Goal: Check status: Check status

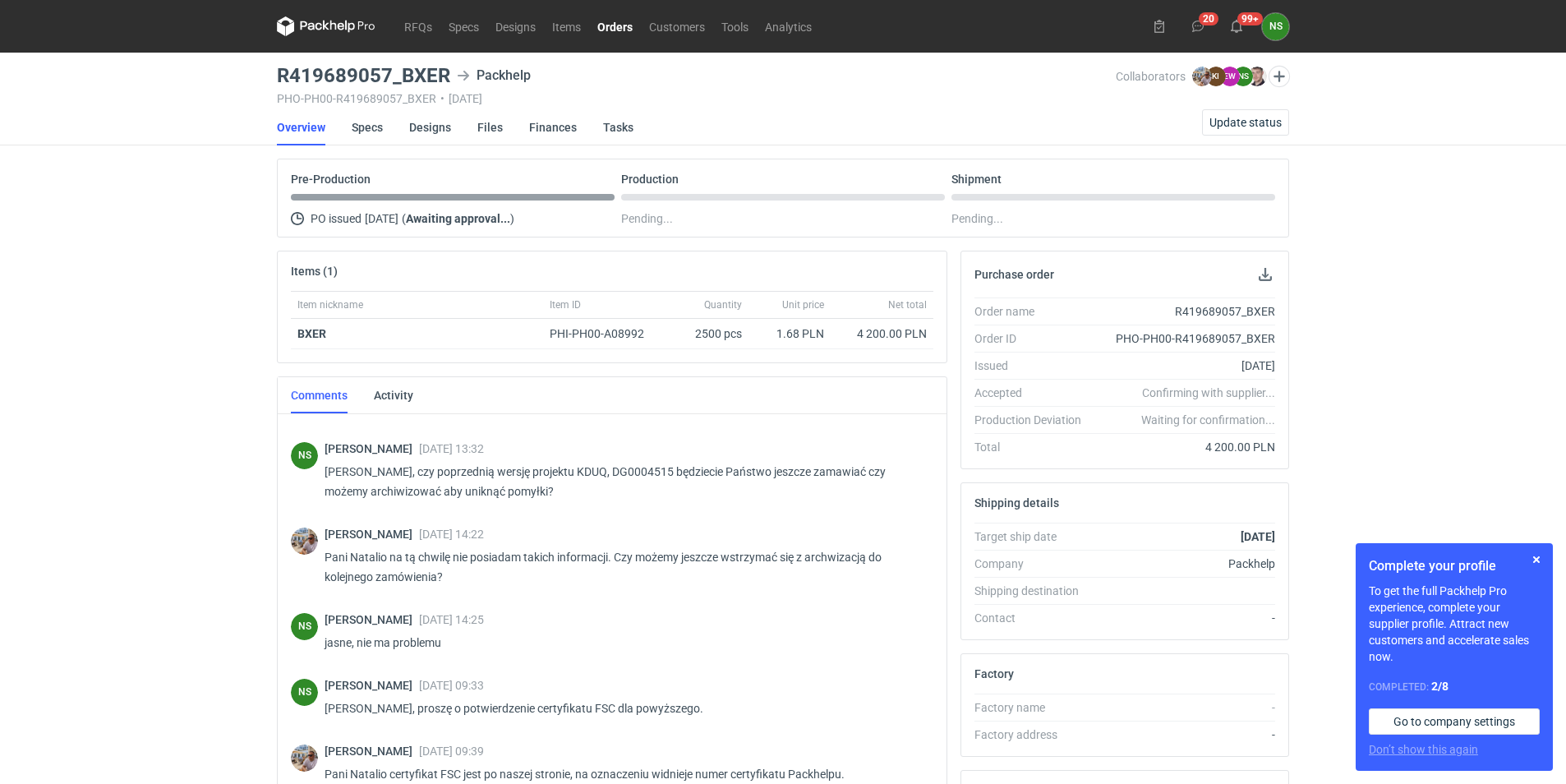
click at [620, 29] on link "Orders" at bounding box center [615, 25] width 52 height 20
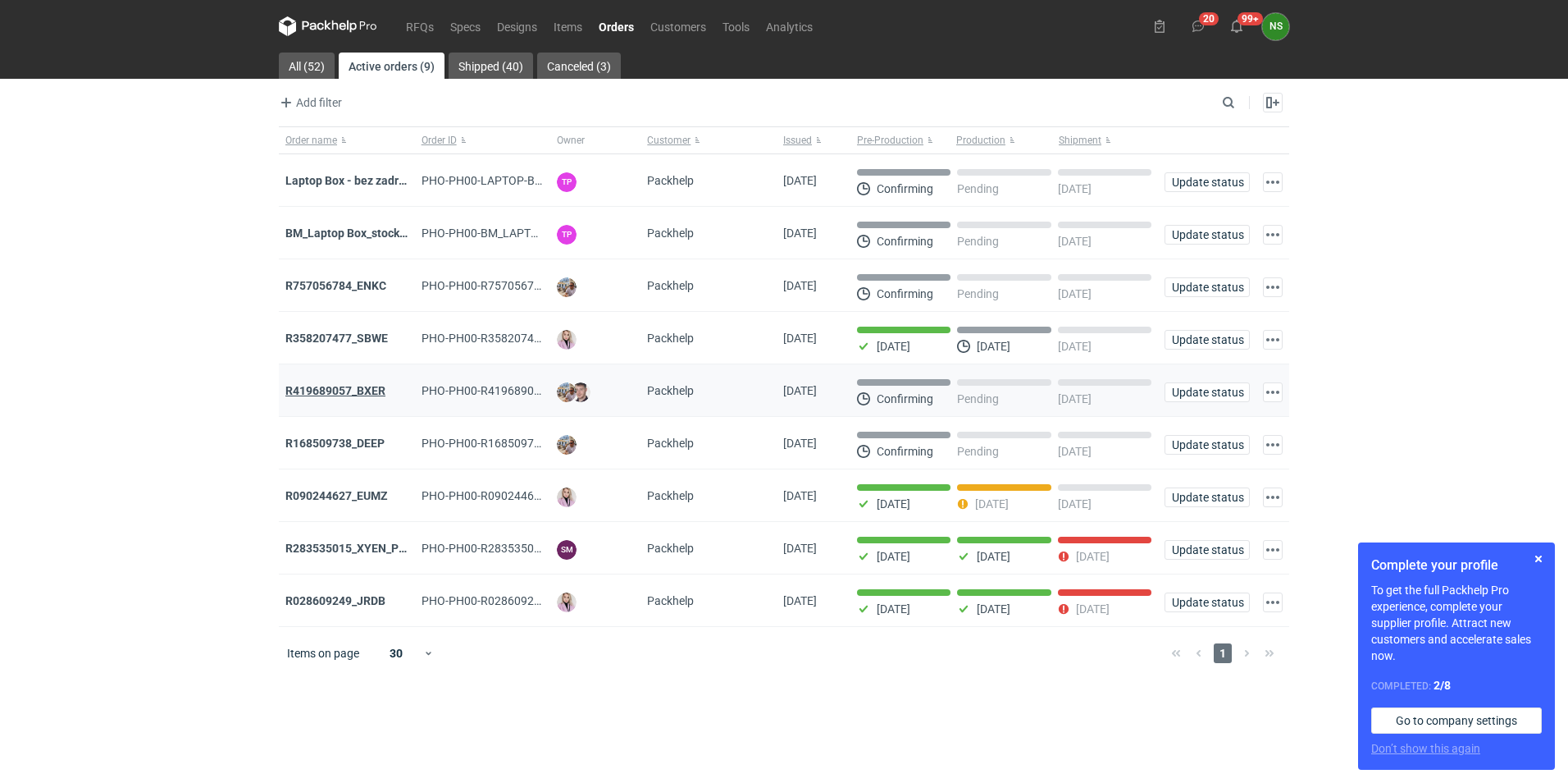
click at [349, 391] on strong "R419689057_BXER" at bounding box center [335, 391] width 100 height 13
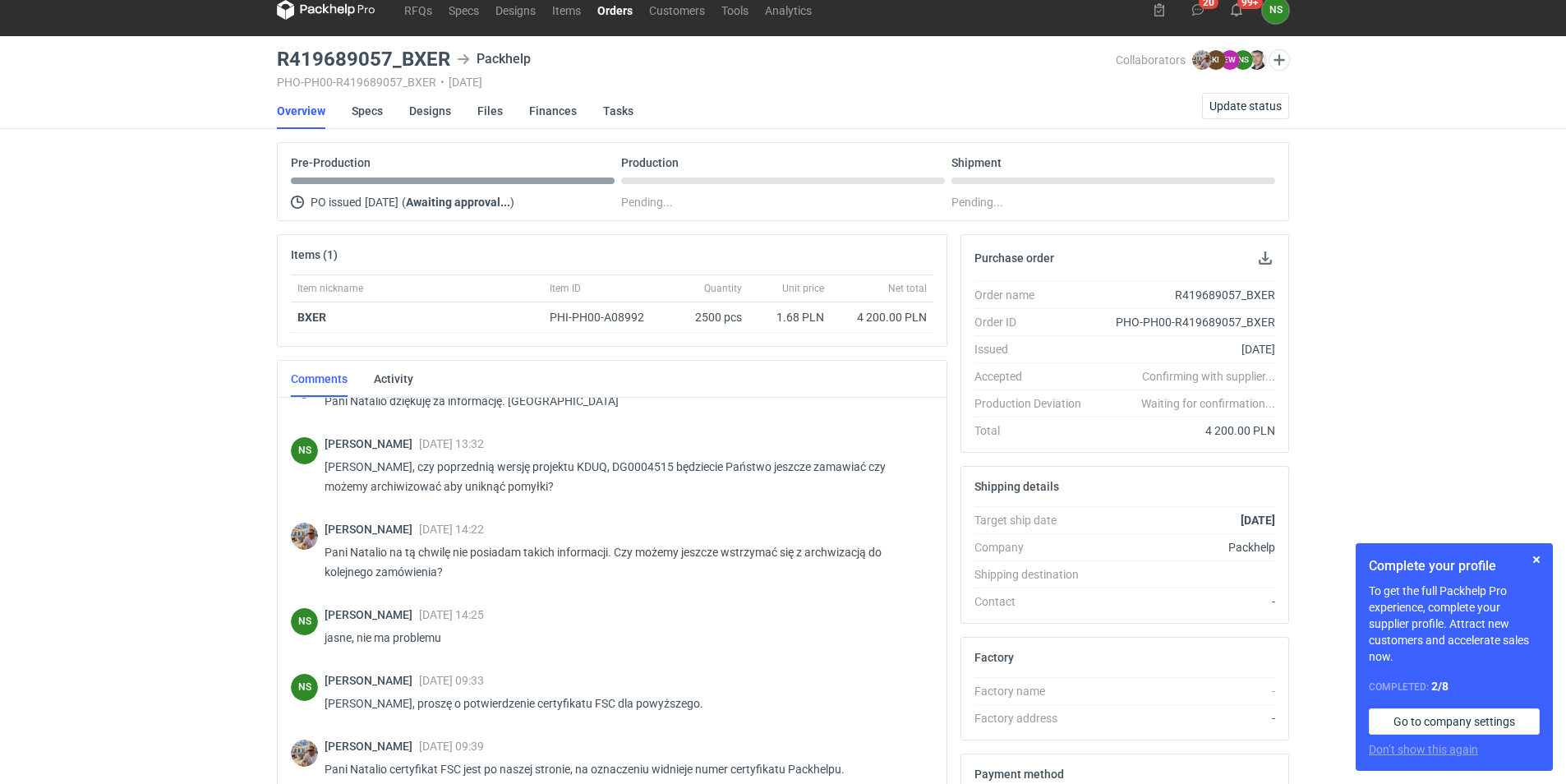
scroll to position [775, 0]
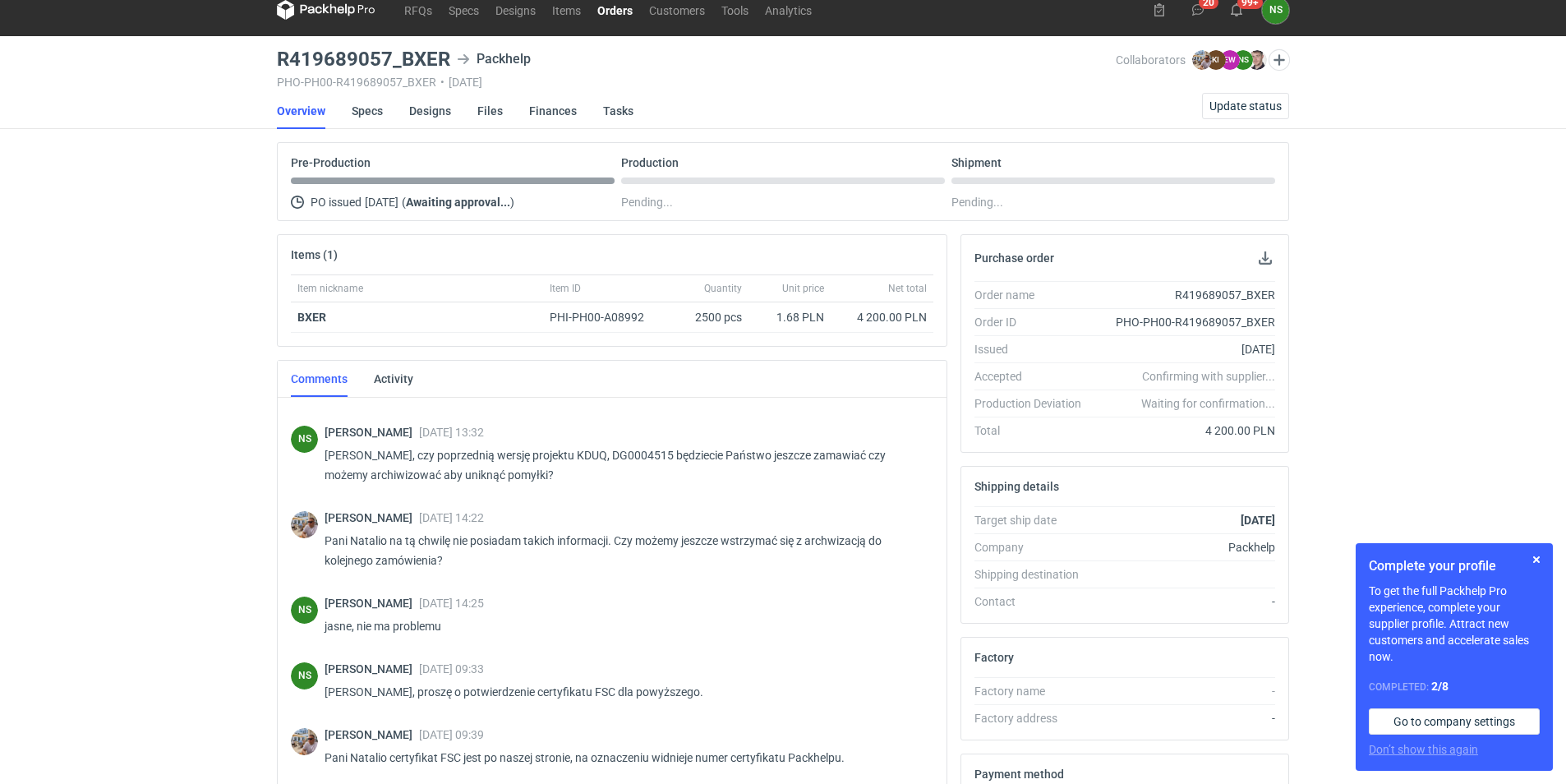
click at [617, 14] on link "Orders" at bounding box center [615, 9] width 52 height 20
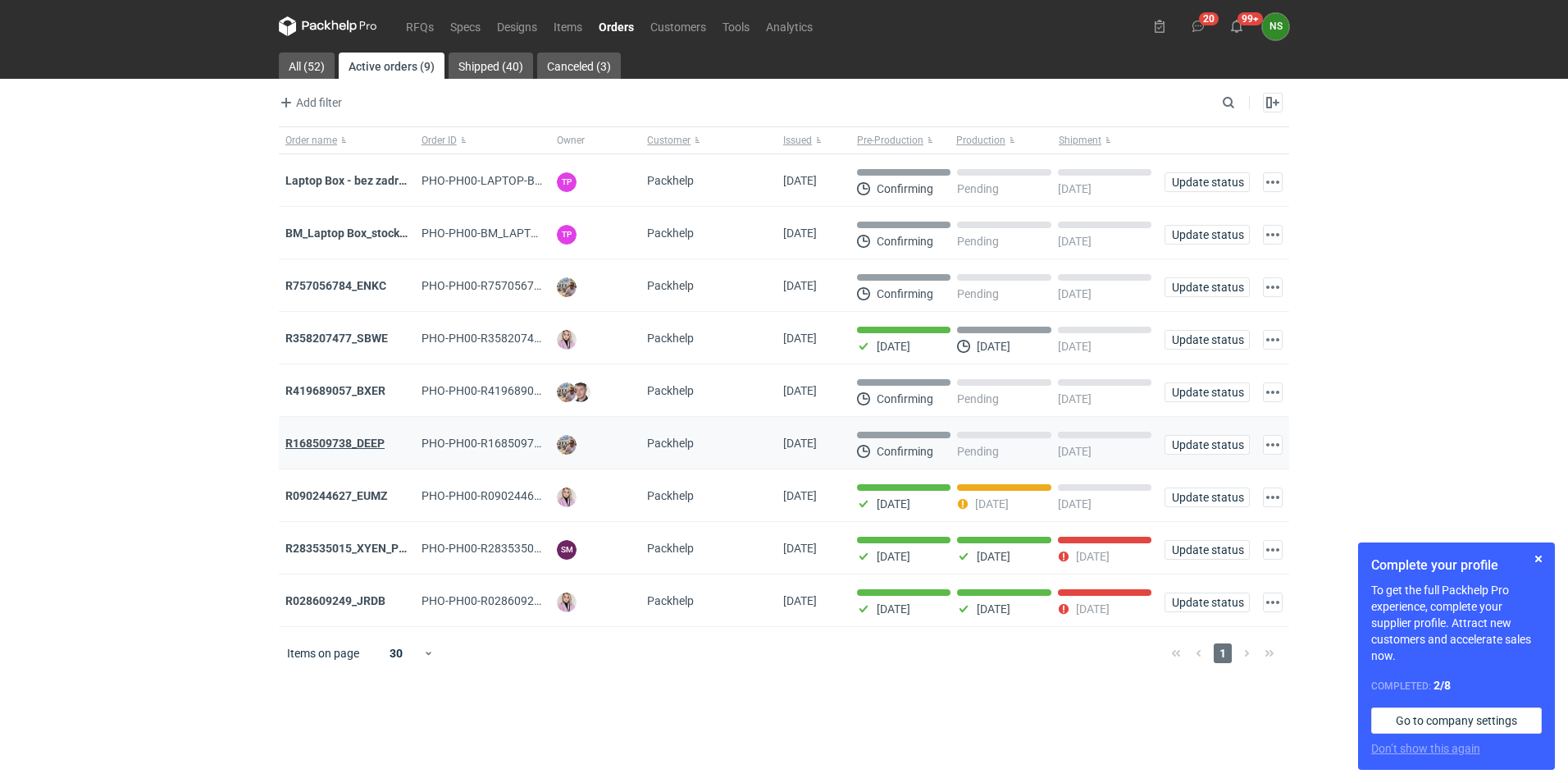
click at [346, 448] on strong "R168509738_DEEP" at bounding box center [334, 443] width 99 height 13
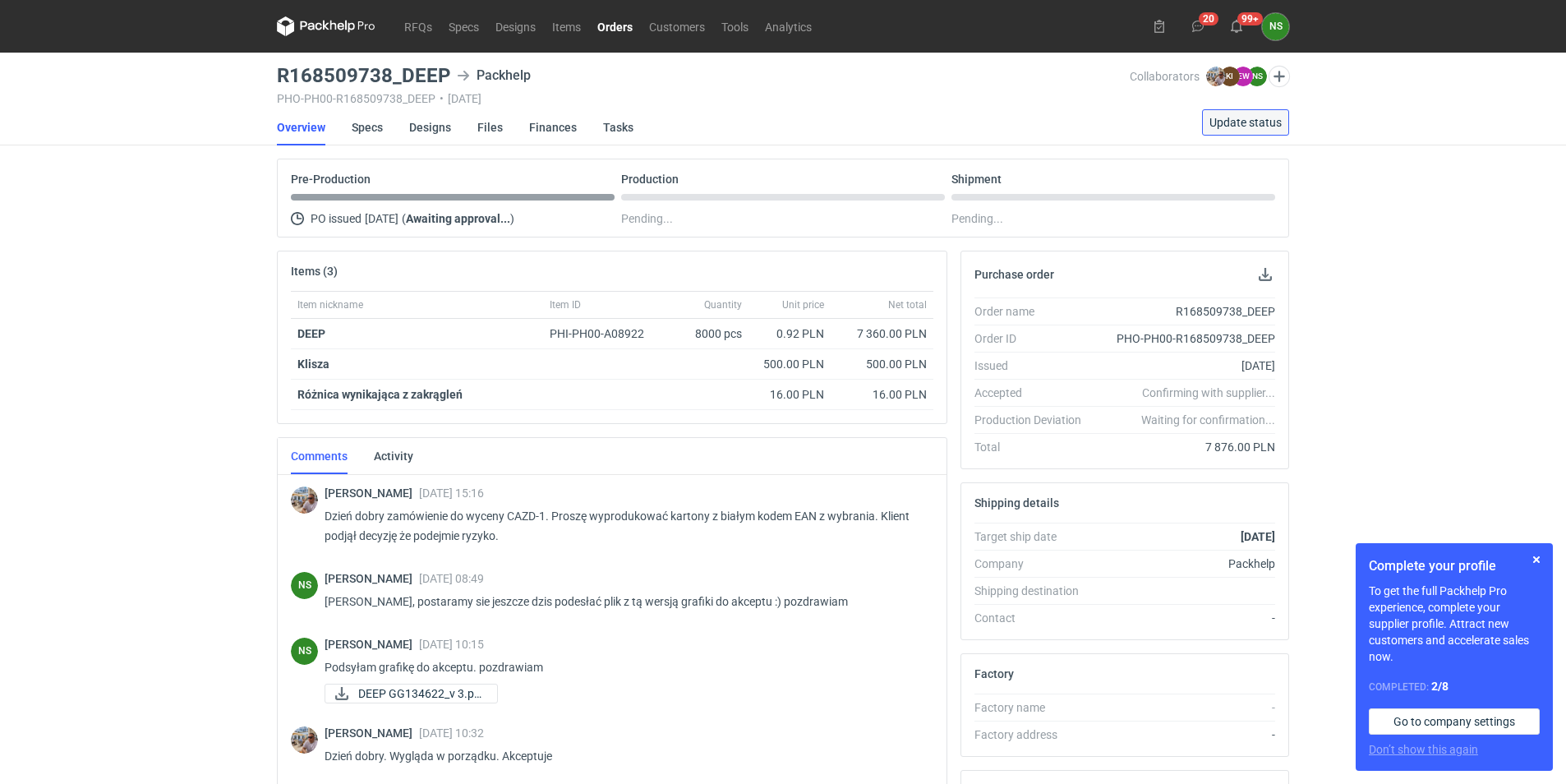
click at [1234, 123] on span "Update status" at bounding box center [1245, 122] width 73 height 11
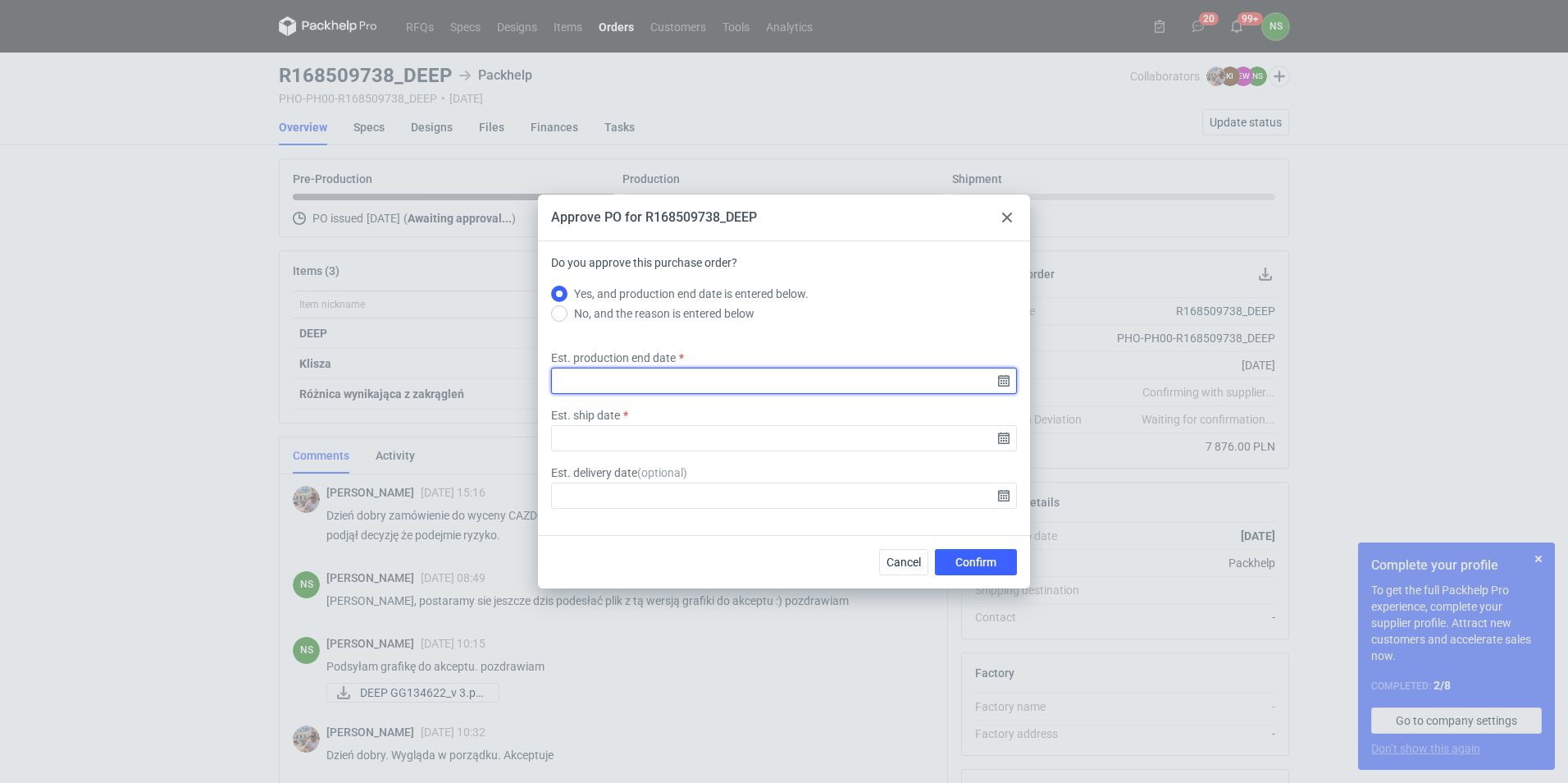
click at [997, 386] on input "Est. production end date" at bounding box center [784, 381] width 466 height 26
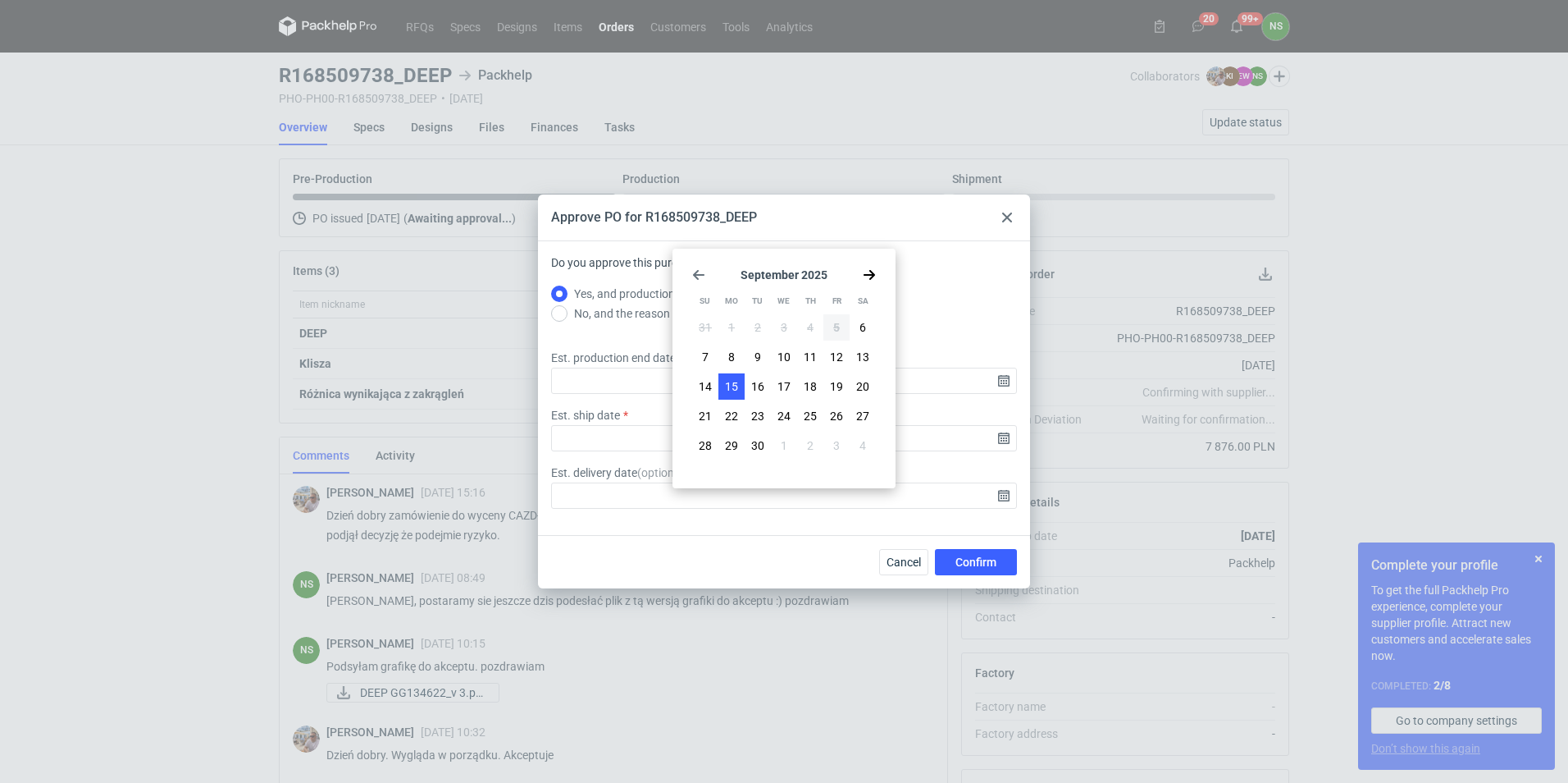
click at [741, 384] on button "15" at bounding box center [732, 387] width 26 height 26
type input "[DATE]"
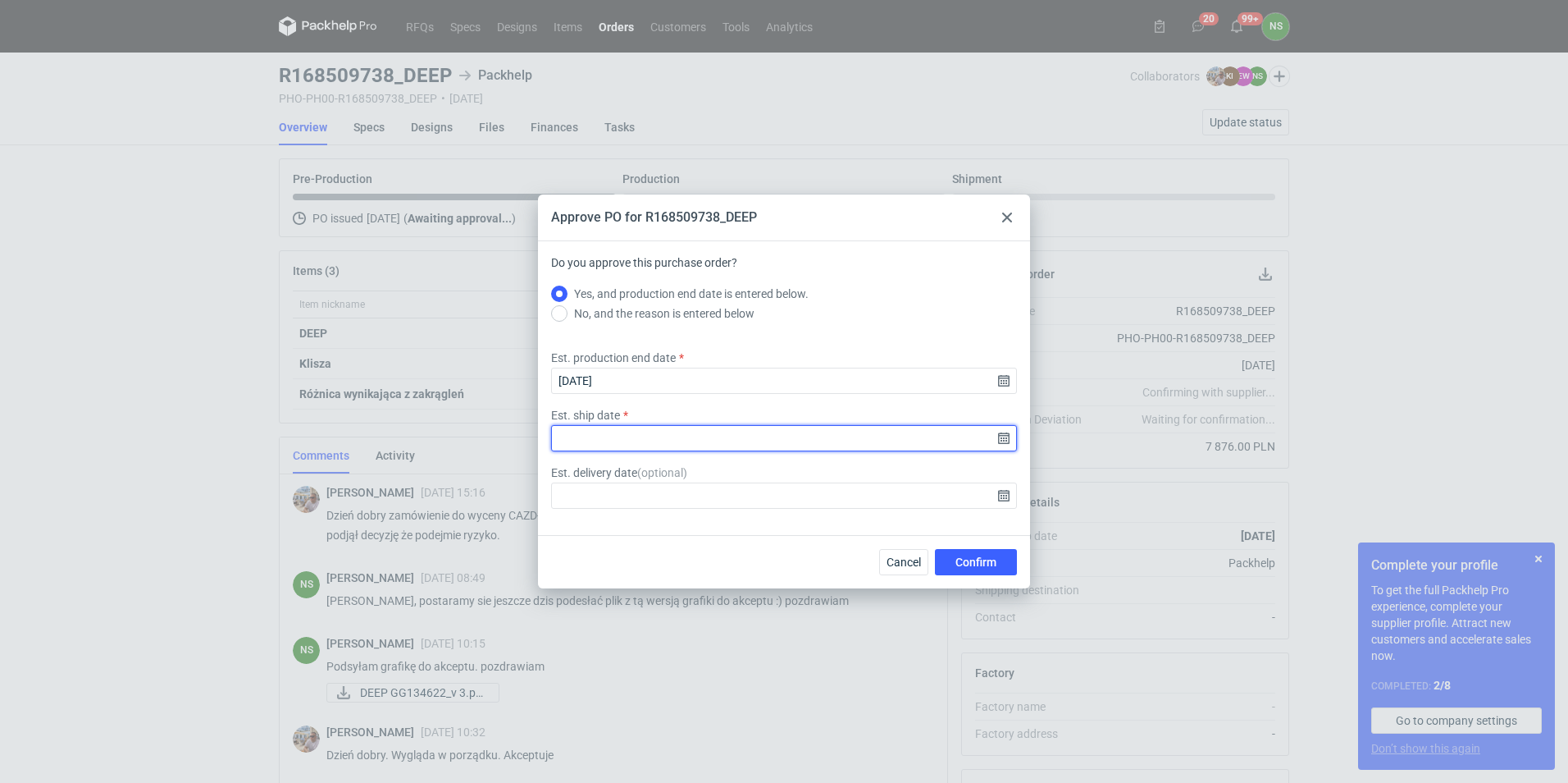
drag, startPoint x: 1001, startPoint y: 437, endPoint x: 904, endPoint y: 447, distance: 97.5
click at [1000, 437] on input "Est. ship date" at bounding box center [784, 439] width 466 height 26
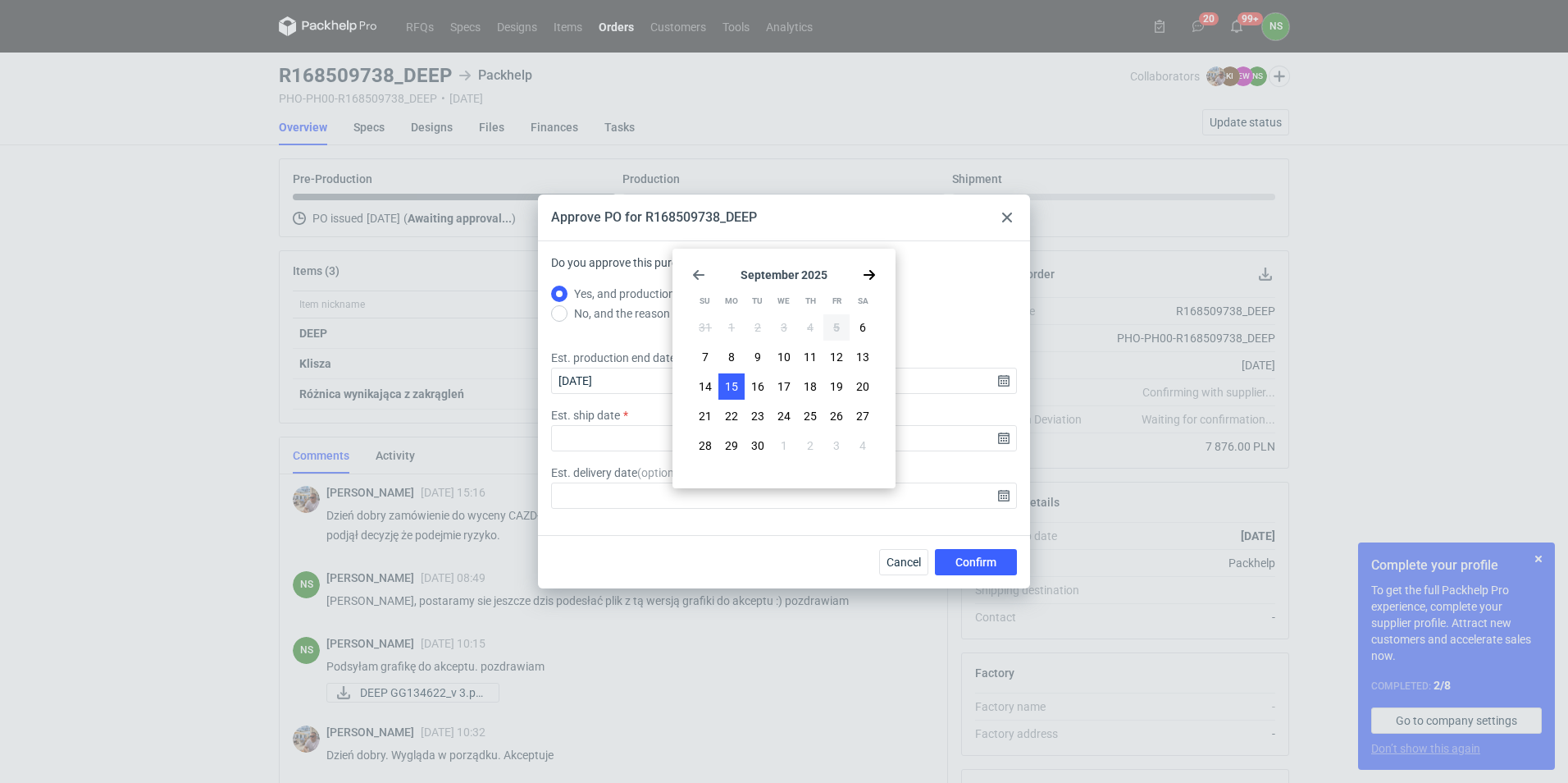
click at [733, 390] on span "15" at bounding box center [732, 386] width 13 height 16
type input "[DATE]"
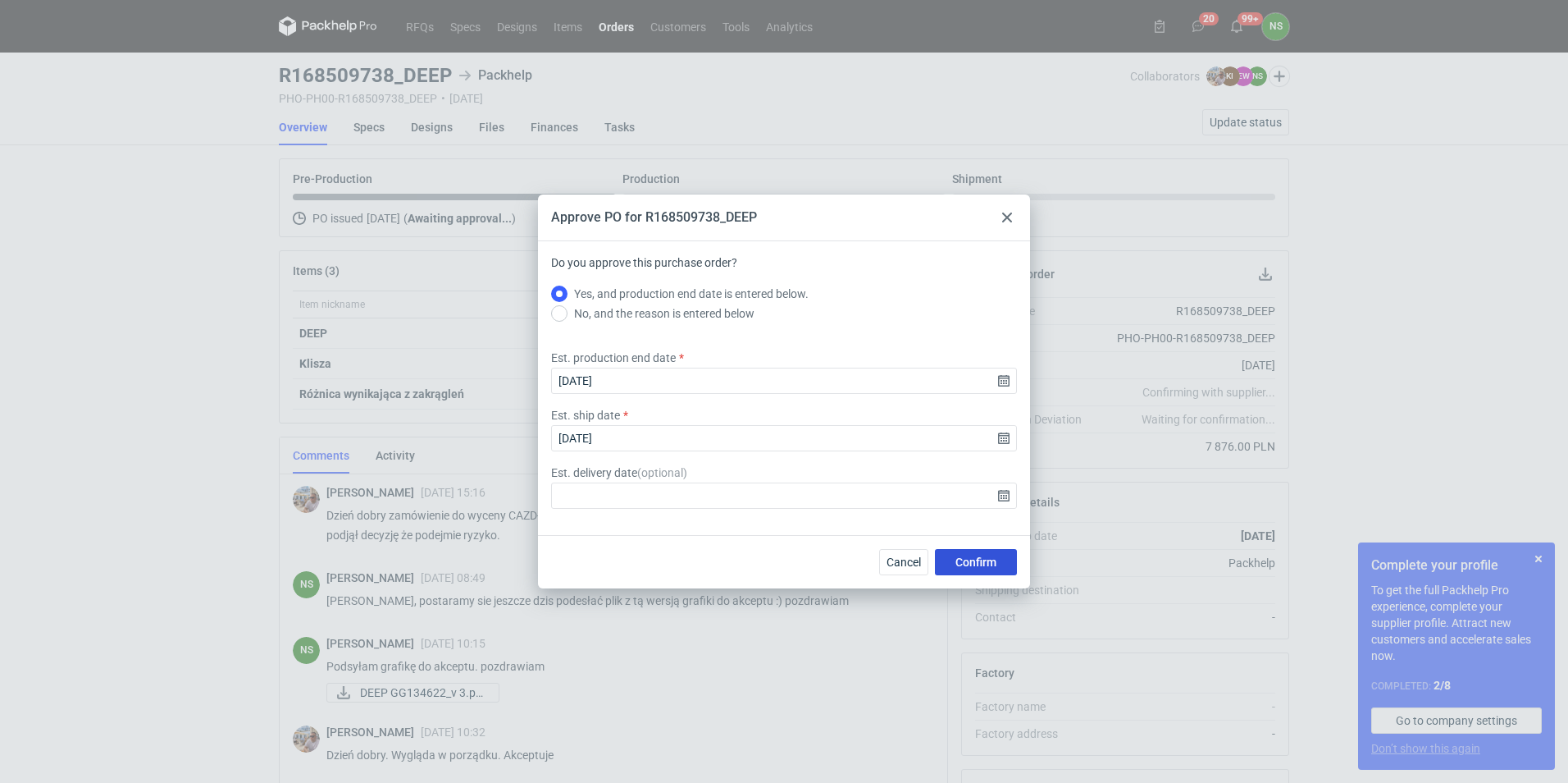
click at [957, 556] on span "Confirm" at bounding box center [975, 562] width 41 height 11
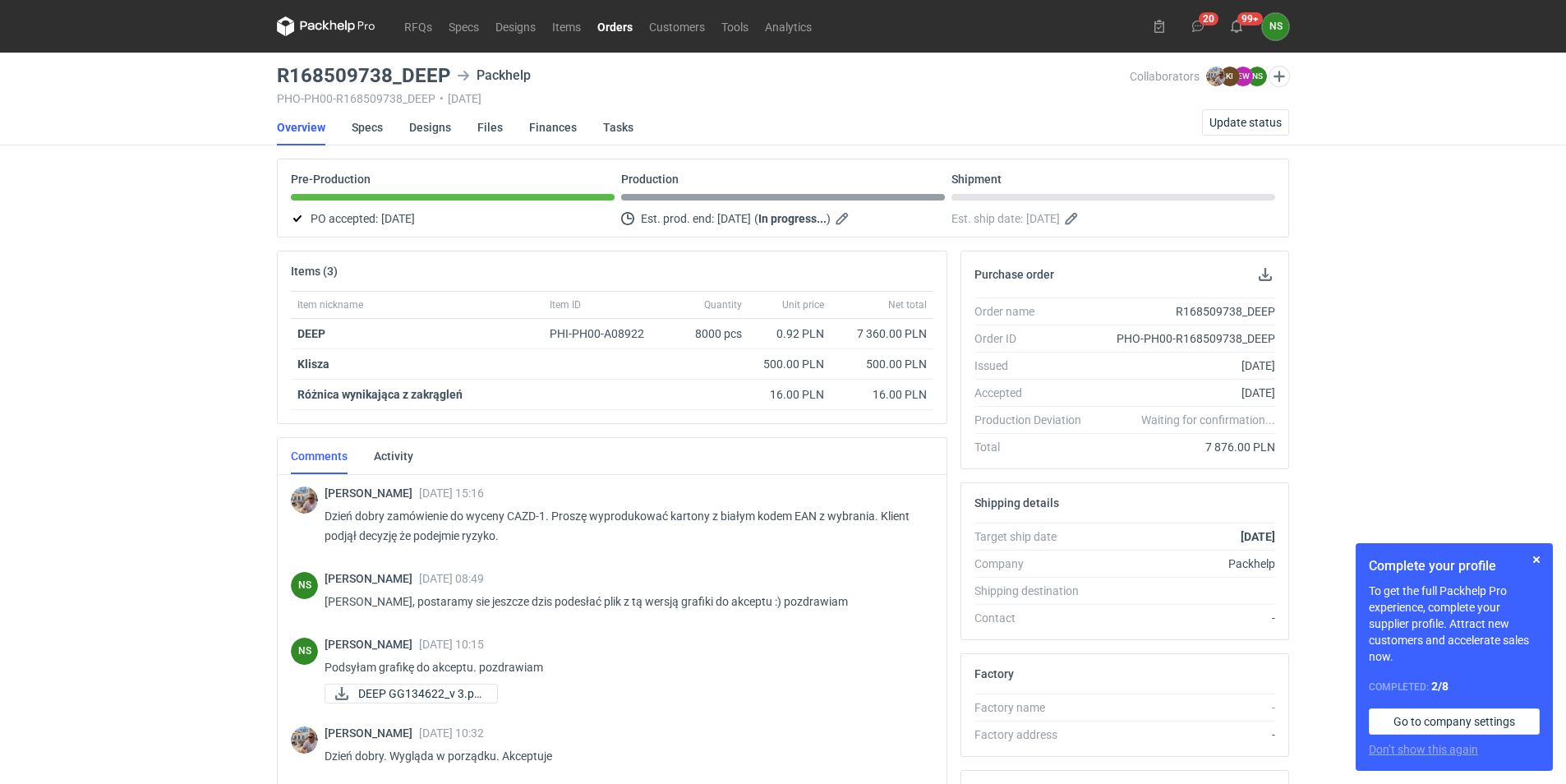
click at [624, 23] on link "Orders" at bounding box center [615, 25] width 52 height 20
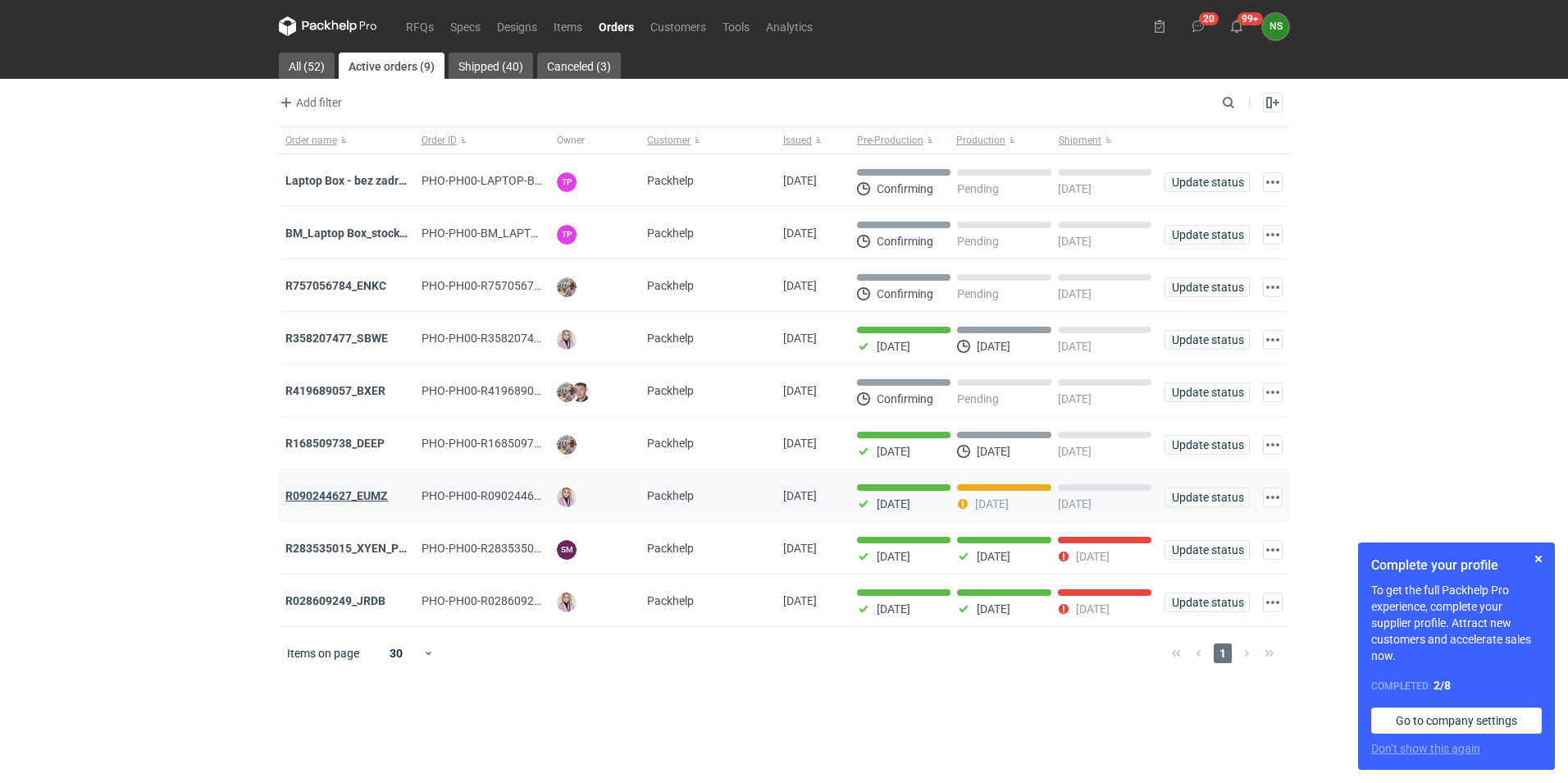
click at [363, 501] on strong "R090244627_EUMZ" at bounding box center [336, 496] width 103 height 13
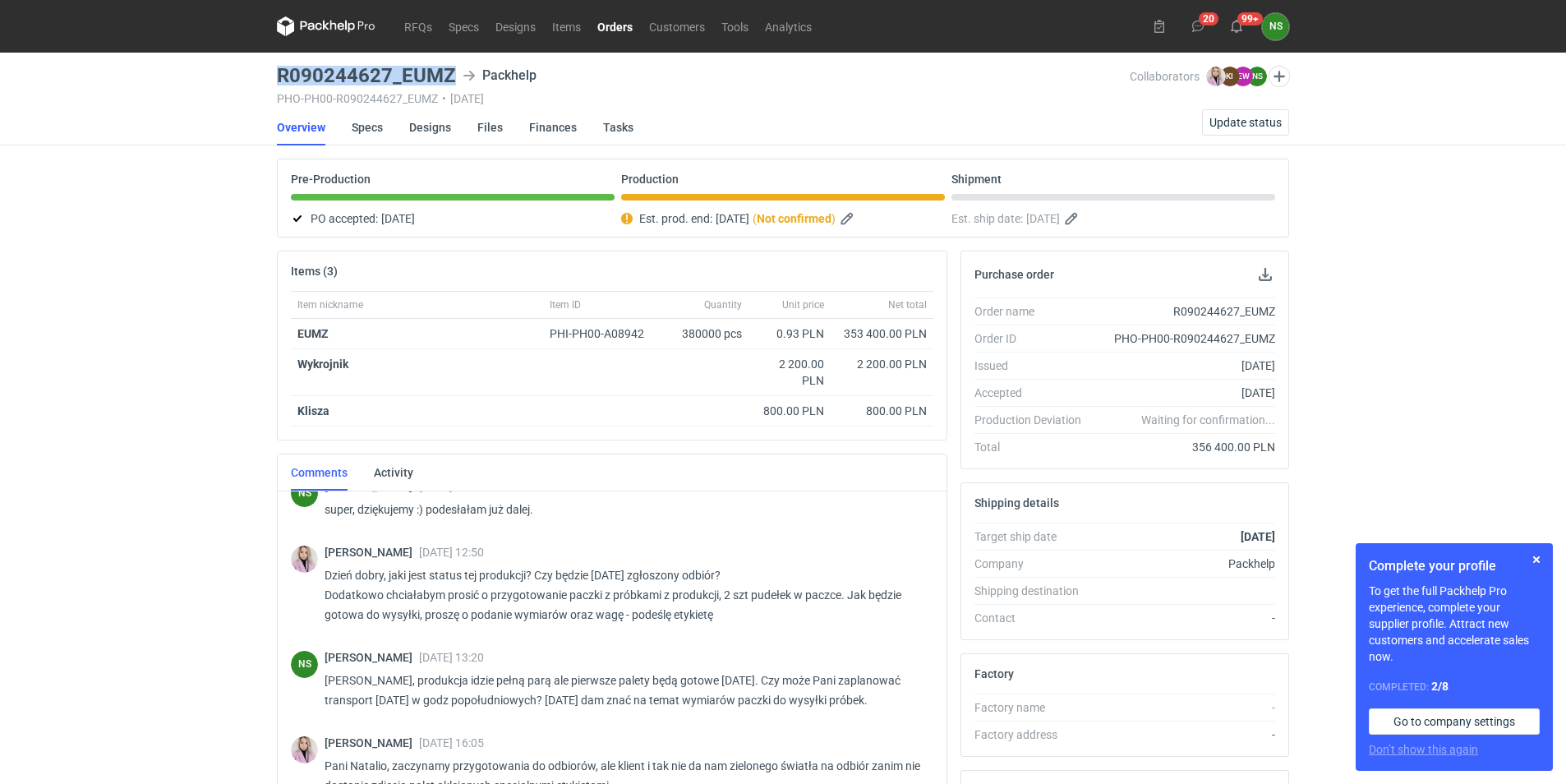
drag, startPoint x: 458, startPoint y: 72, endPoint x: 277, endPoint y: 73, distance: 181.0
click at [277, 73] on div "R090244627_EUMZ Packhelp" at bounding box center [703, 75] width 853 height 20
copy h3 "R090244627_EUMZ"
click at [610, 24] on link "Orders" at bounding box center [615, 25] width 52 height 20
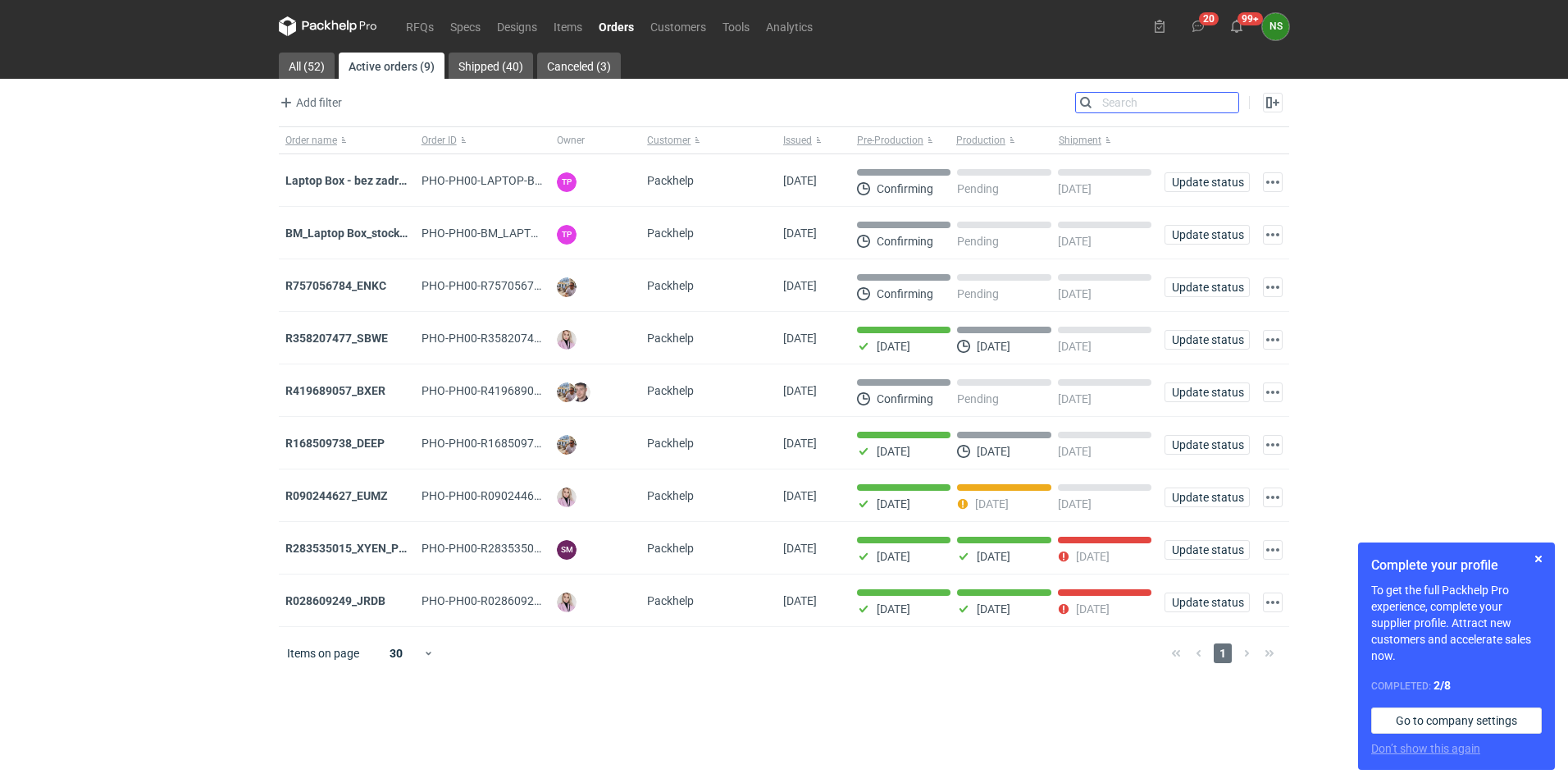
click at [1218, 107] on input "Search" at bounding box center [1157, 102] width 163 height 20
paste input "KDUQ"
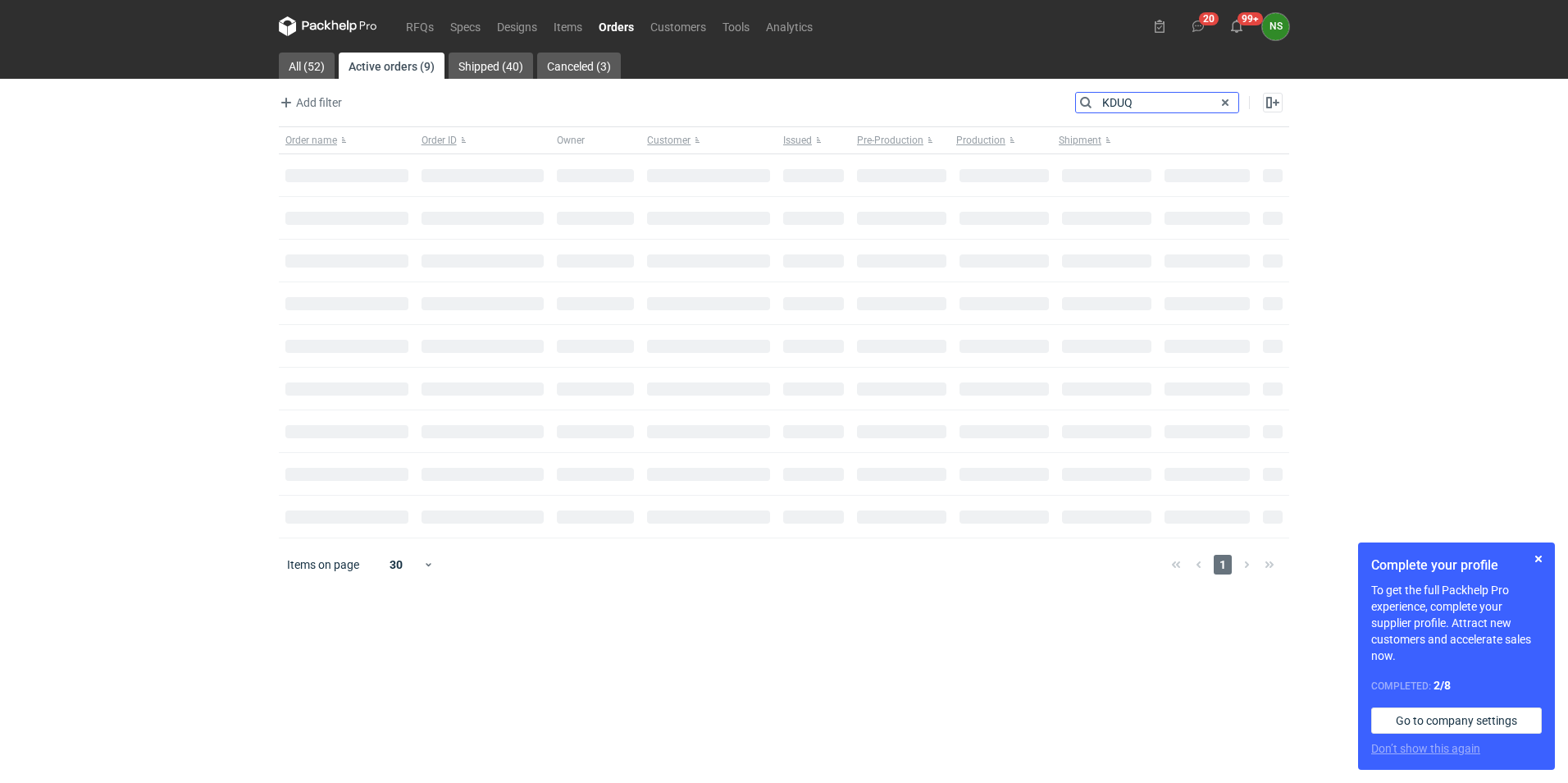
type input "KDUQ"
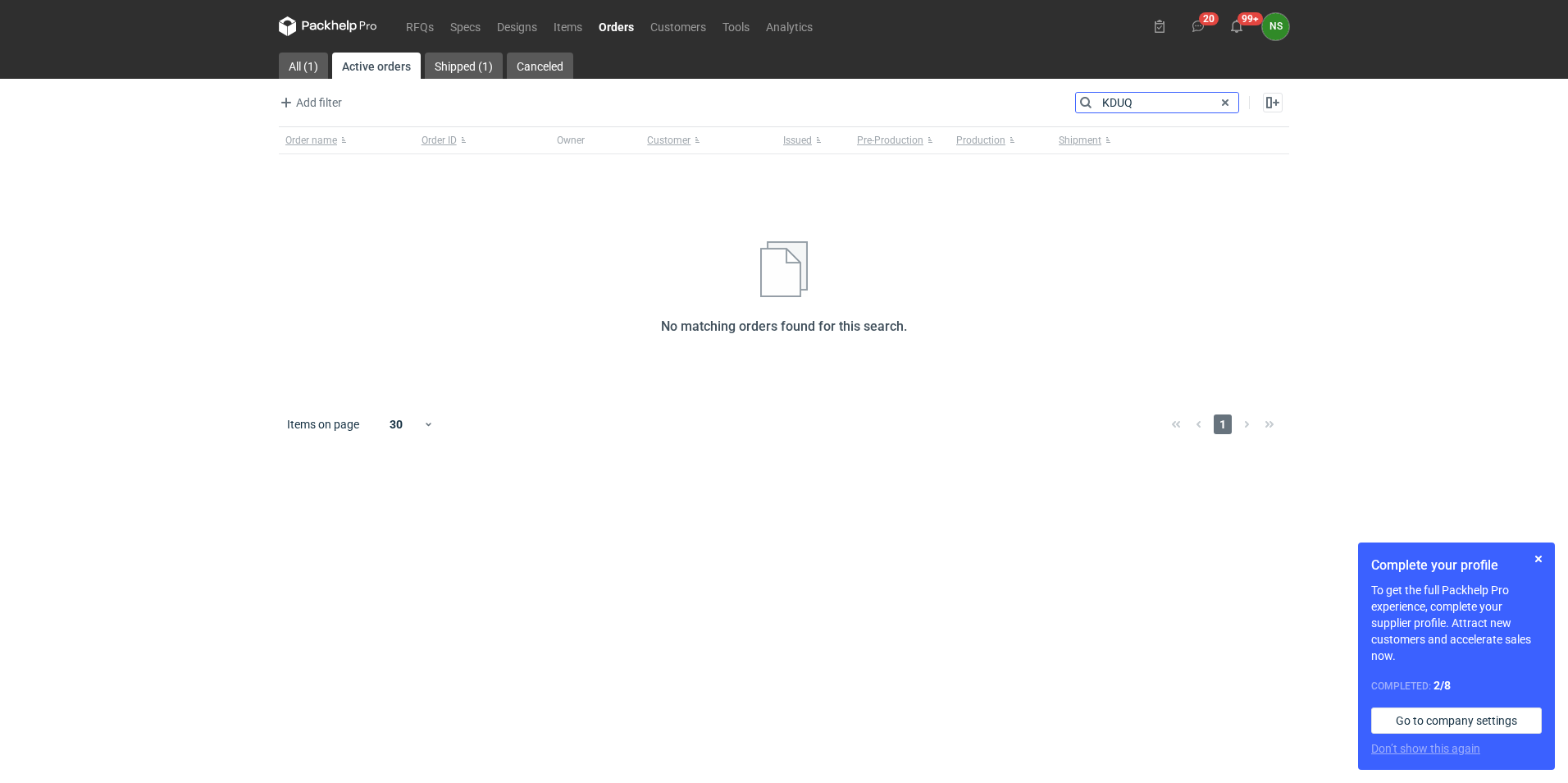
drag, startPoint x: 1161, startPoint y: 101, endPoint x: 975, endPoint y: 81, distance: 187.1
click at [1038, 80] on main "All (1) Active orders Shipped (1) Canceled Add filter Owner first name Owner la…" at bounding box center [784, 418] width 1023 height 730
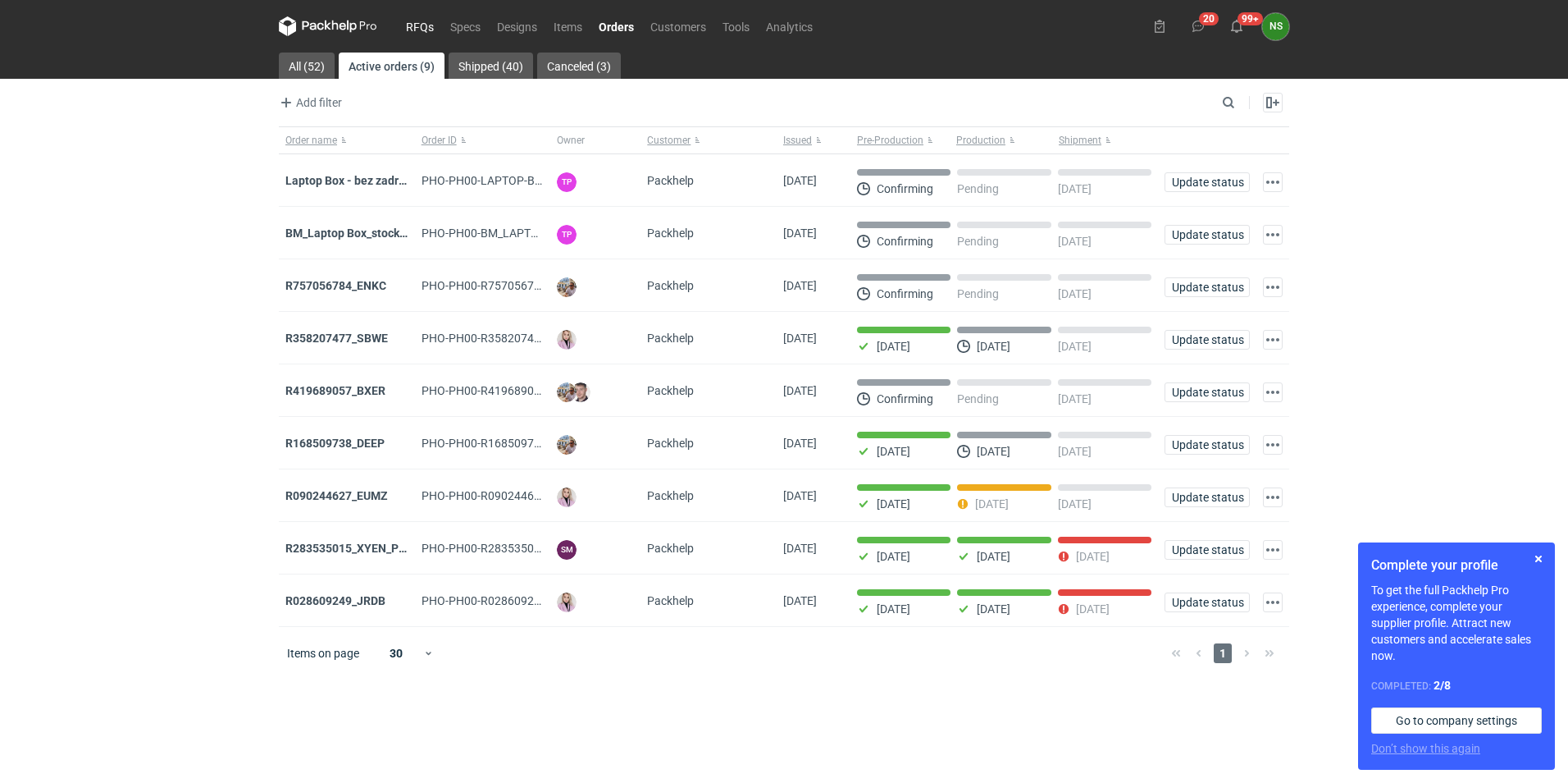
click at [419, 23] on link "RFQs" at bounding box center [420, 25] width 44 height 20
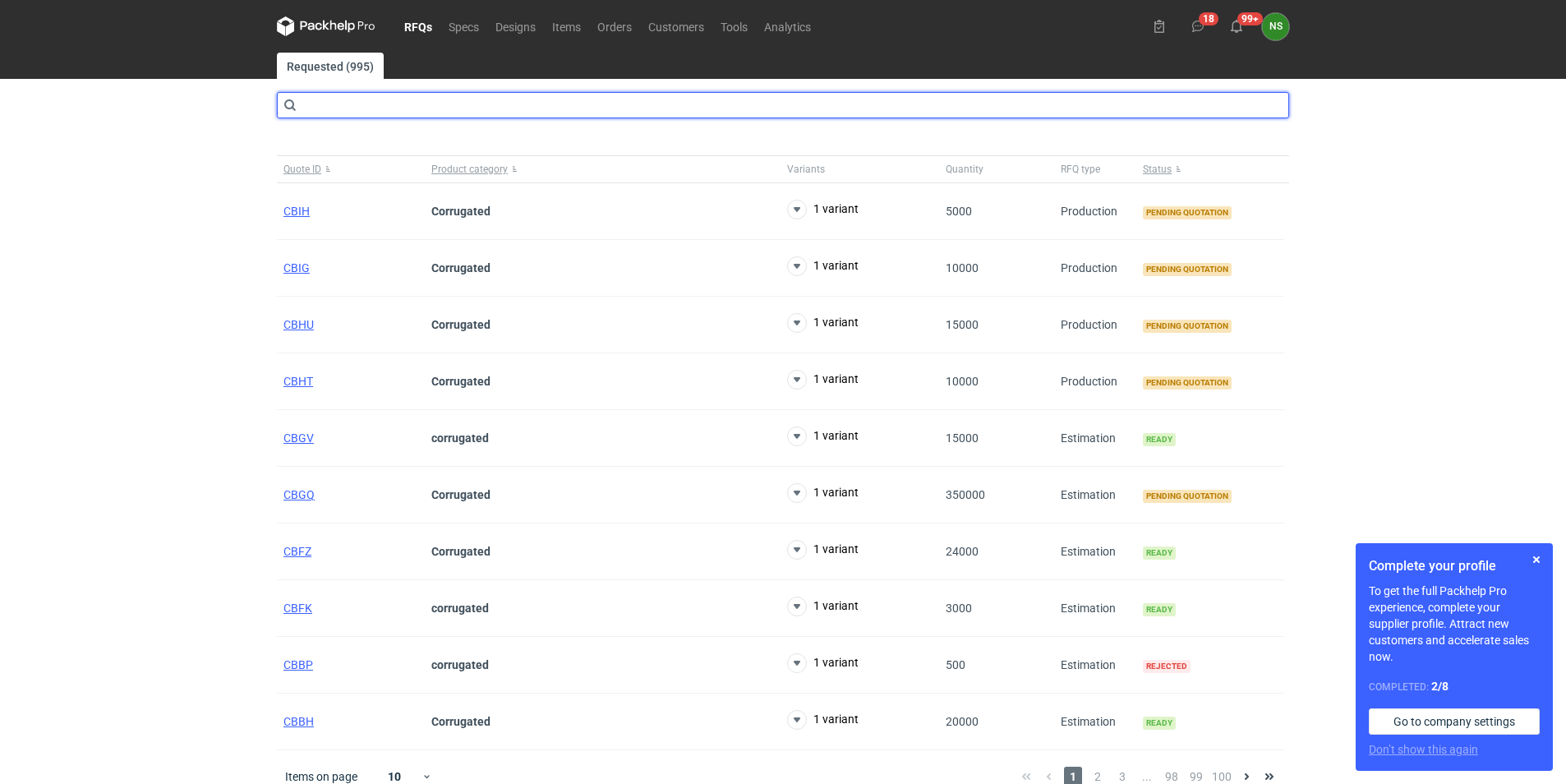
click at [332, 102] on input "text" at bounding box center [783, 106] width 1013 height 26
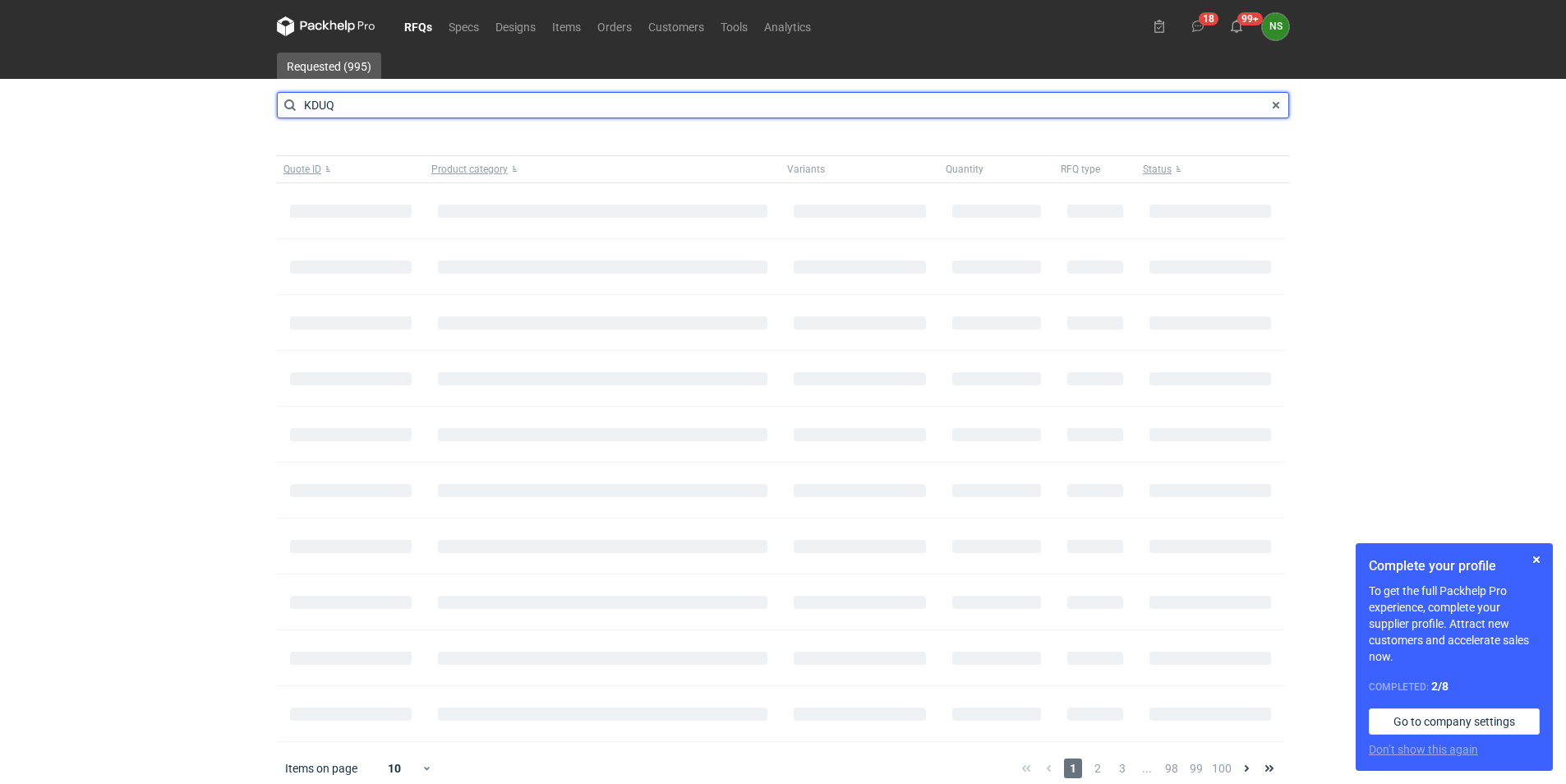
type input "KDUQ"
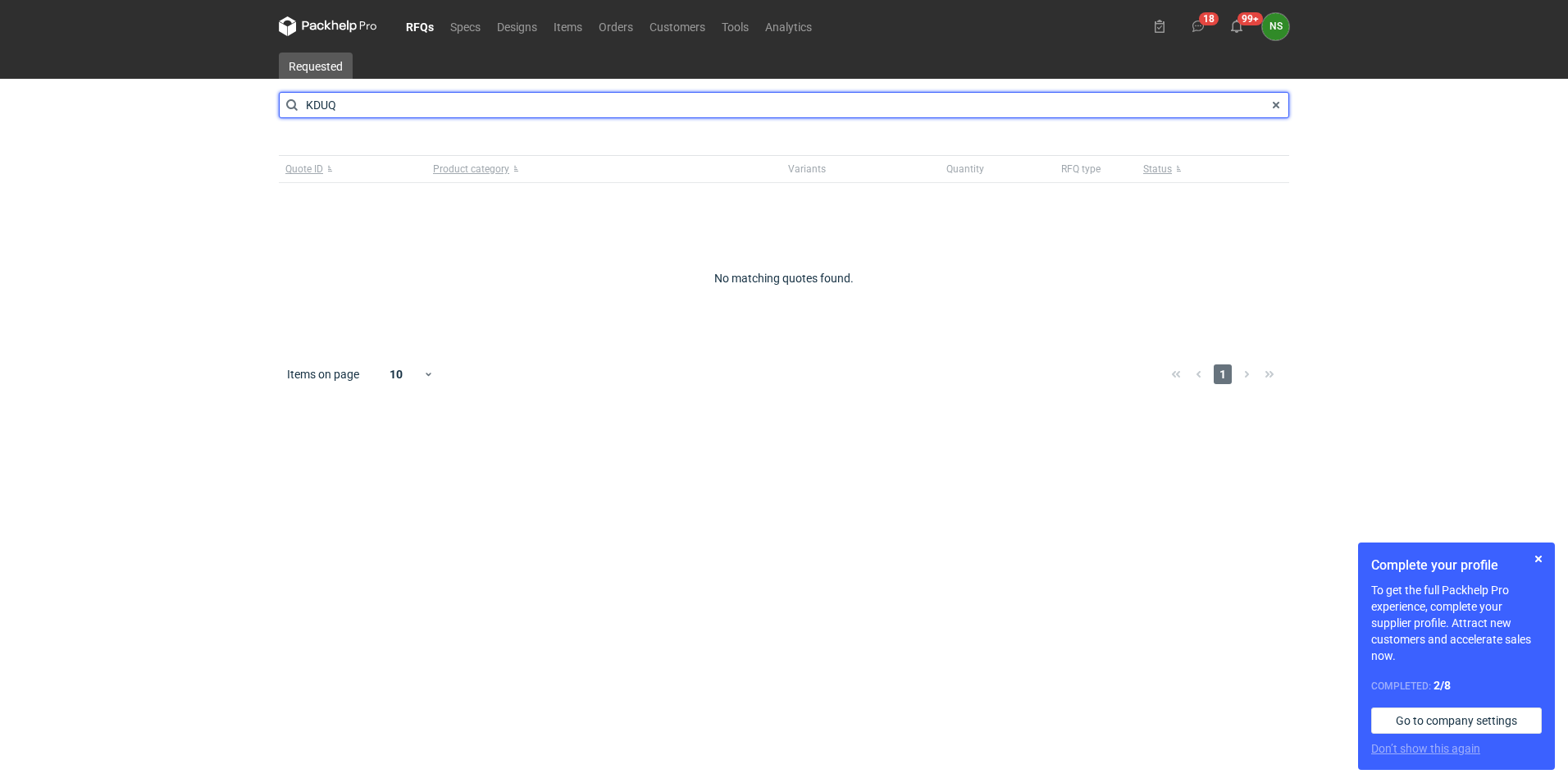
drag, startPoint x: 356, startPoint y: 112, endPoint x: 220, endPoint y: 99, distance: 136.6
click at [221, 99] on div "RFQs Specs Designs Items Orders Customers Tools Analytics 18 99+ NS [PERSON_NAM…" at bounding box center [784, 392] width 1568 height 783
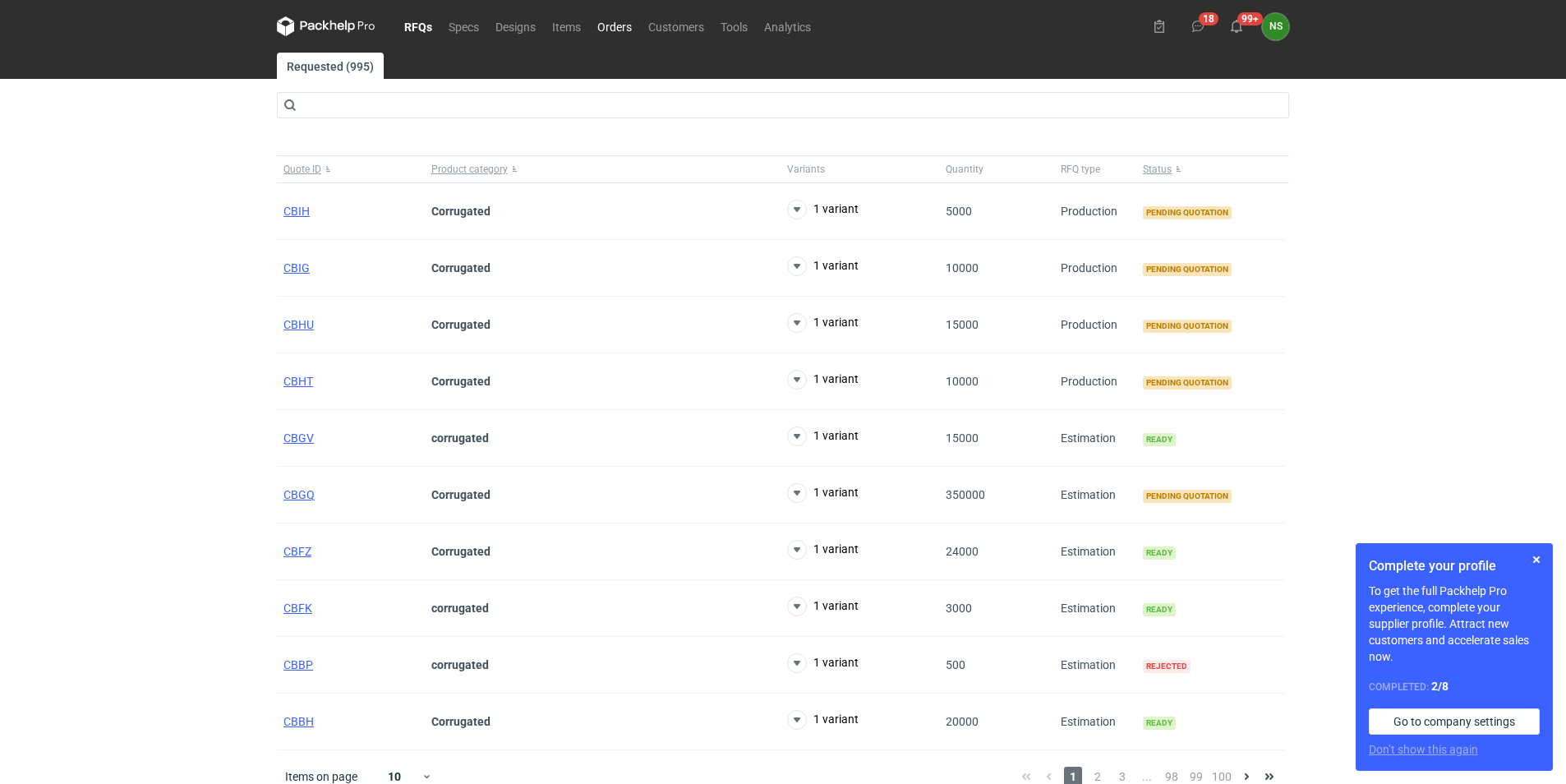
click at [608, 23] on link "Orders" at bounding box center [615, 25] width 51 height 20
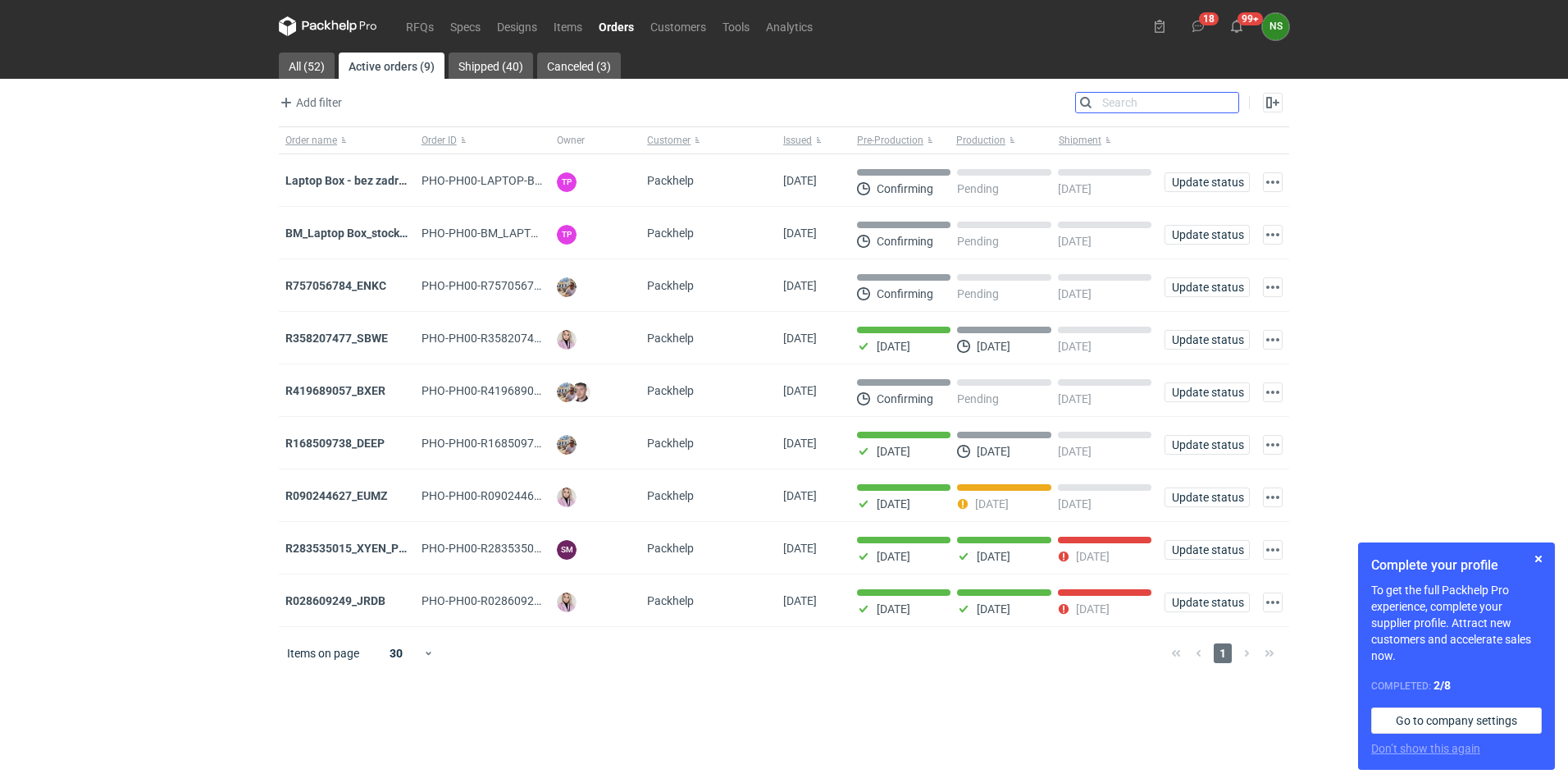
click at [1230, 102] on input "Search" at bounding box center [1157, 102] width 163 height 20
paste input "R404711311_KDUQ"
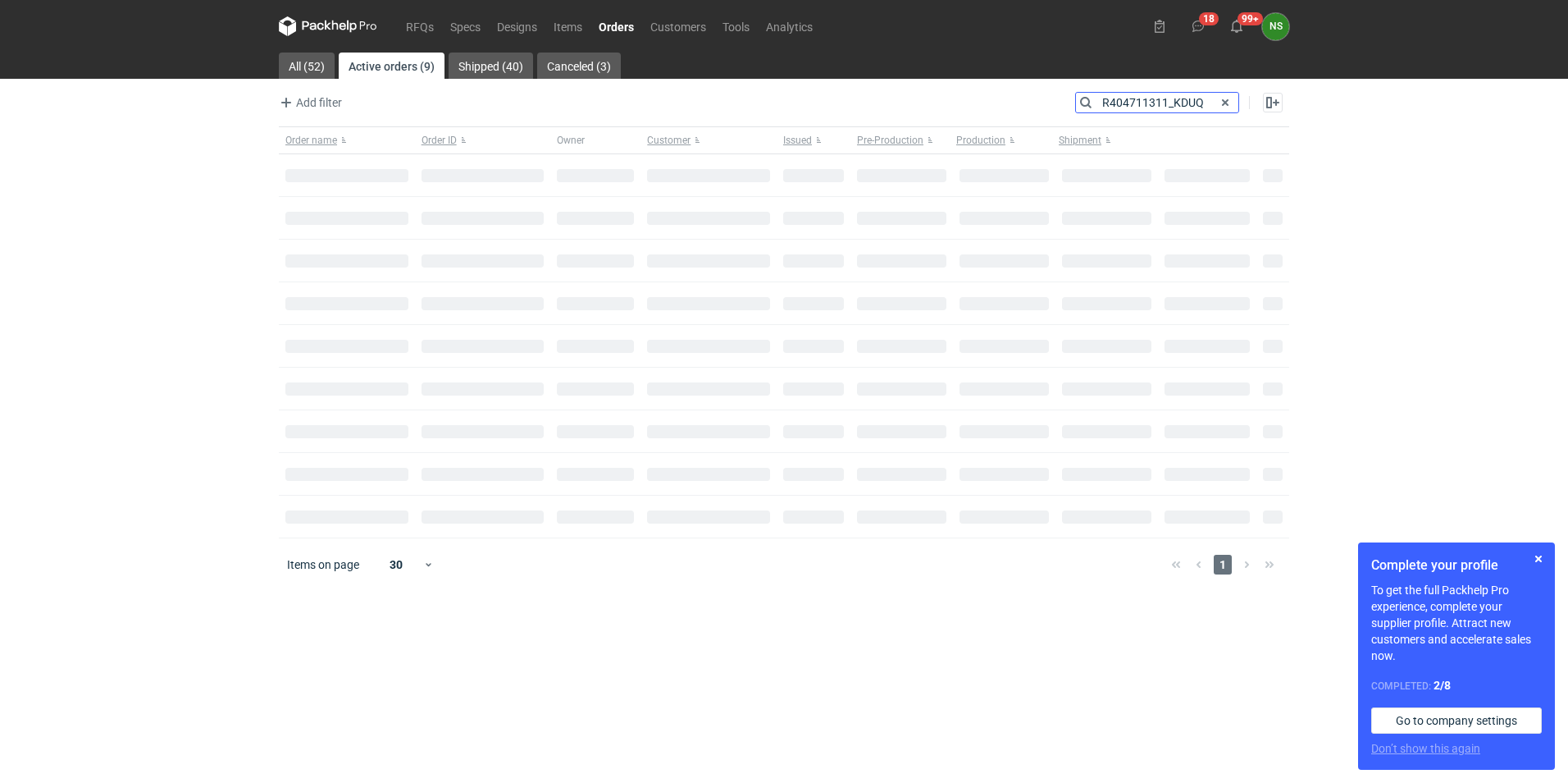
type input "R404711311_KDUQ"
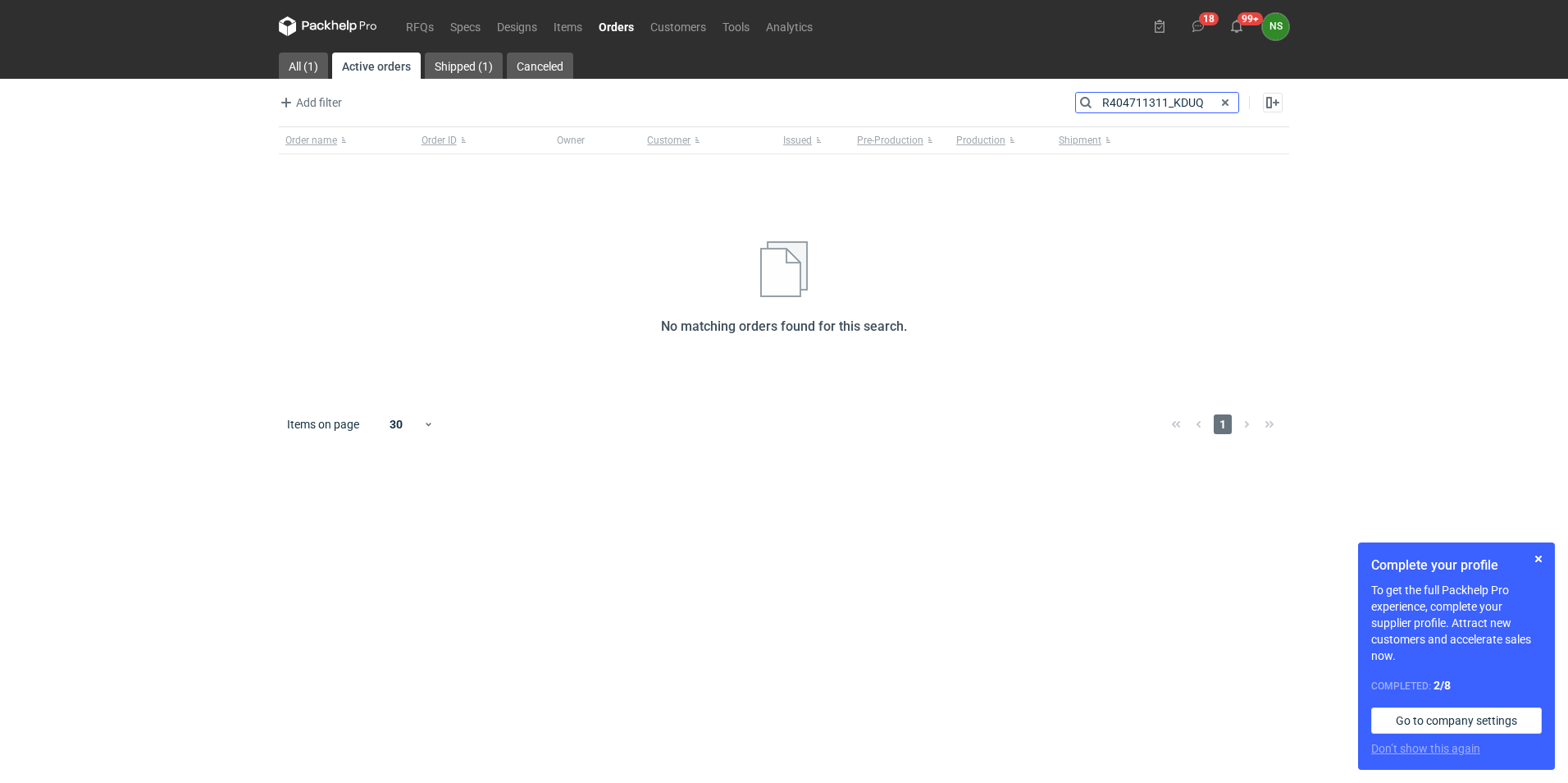
click at [1103, 101] on input "R404711311_KDUQ" at bounding box center [1157, 102] width 163 height 20
click at [1204, 102] on input "R404711311_KDUQ" at bounding box center [1157, 102] width 163 height 20
click at [1172, 102] on input "R404711311_KDUQ" at bounding box center [1157, 102] width 163 height 20
click at [483, 72] on link "Shipped (1)" at bounding box center [464, 66] width 78 height 26
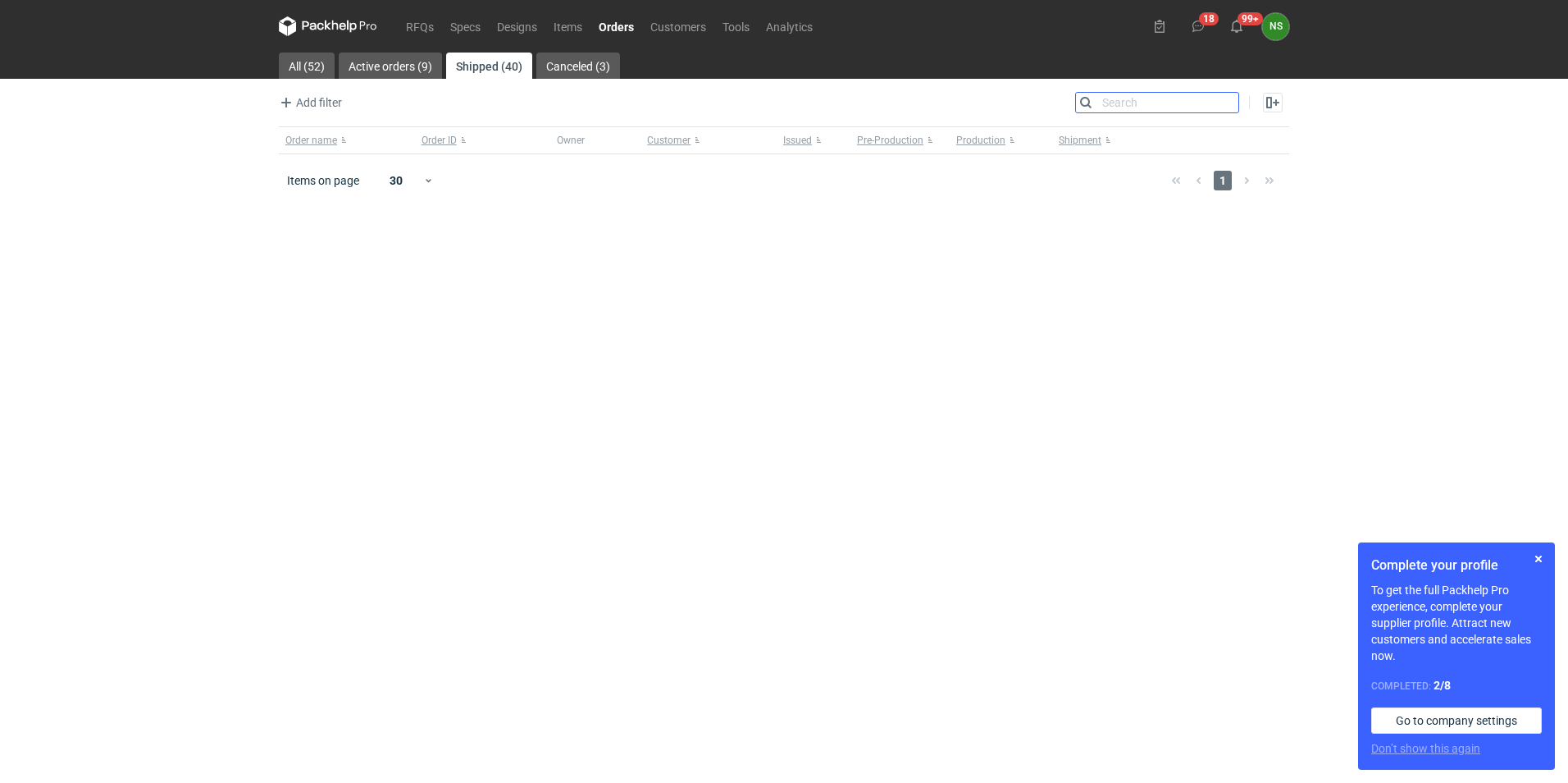
click at [1142, 99] on input "Search" at bounding box center [1157, 102] width 163 height 20
paste input "R404711311_KDUQ"
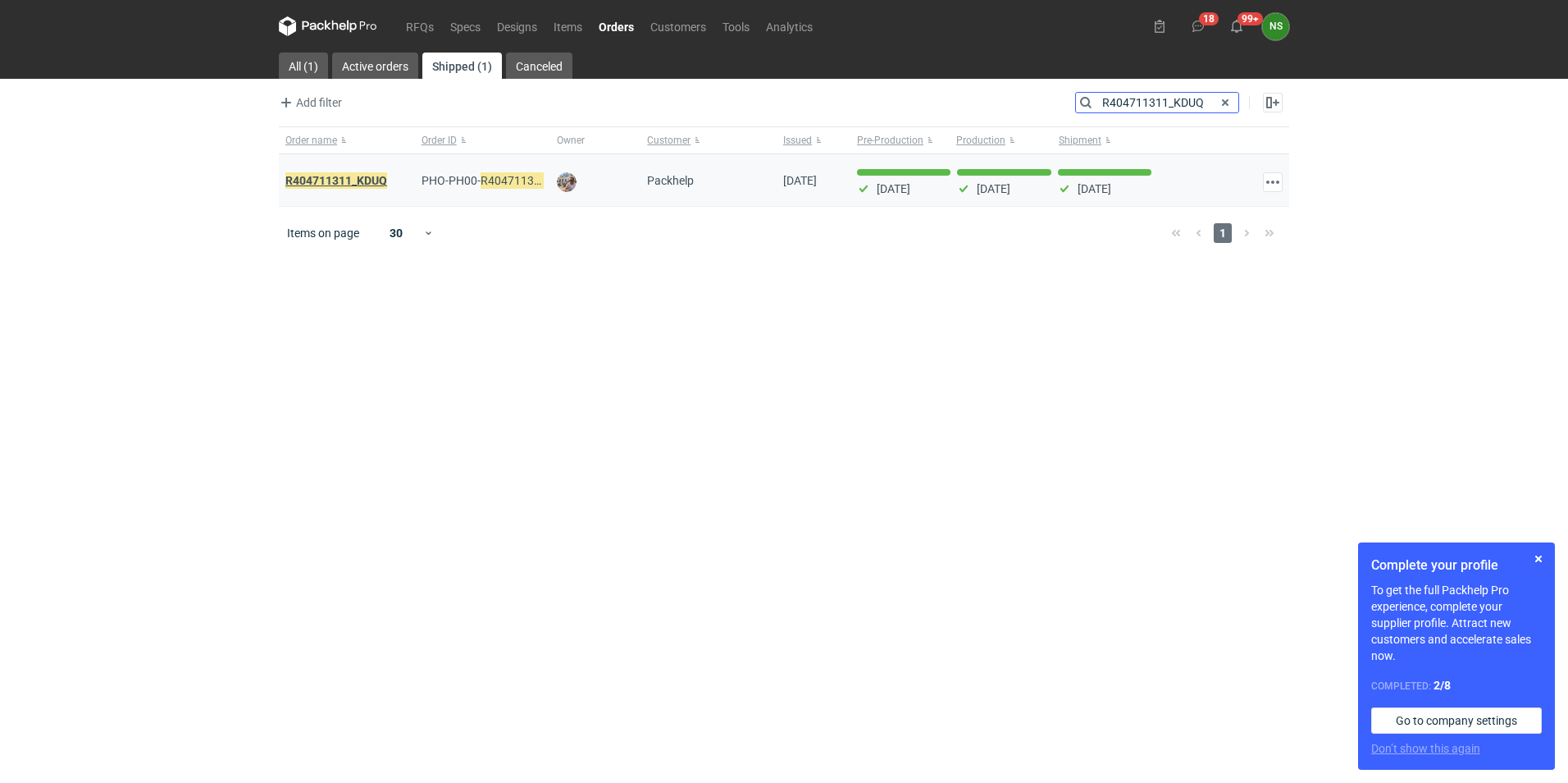
type input "R404711311_KDUQ"
click at [346, 184] on em "R404711311_KDUQ" at bounding box center [336, 180] width 102 height 18
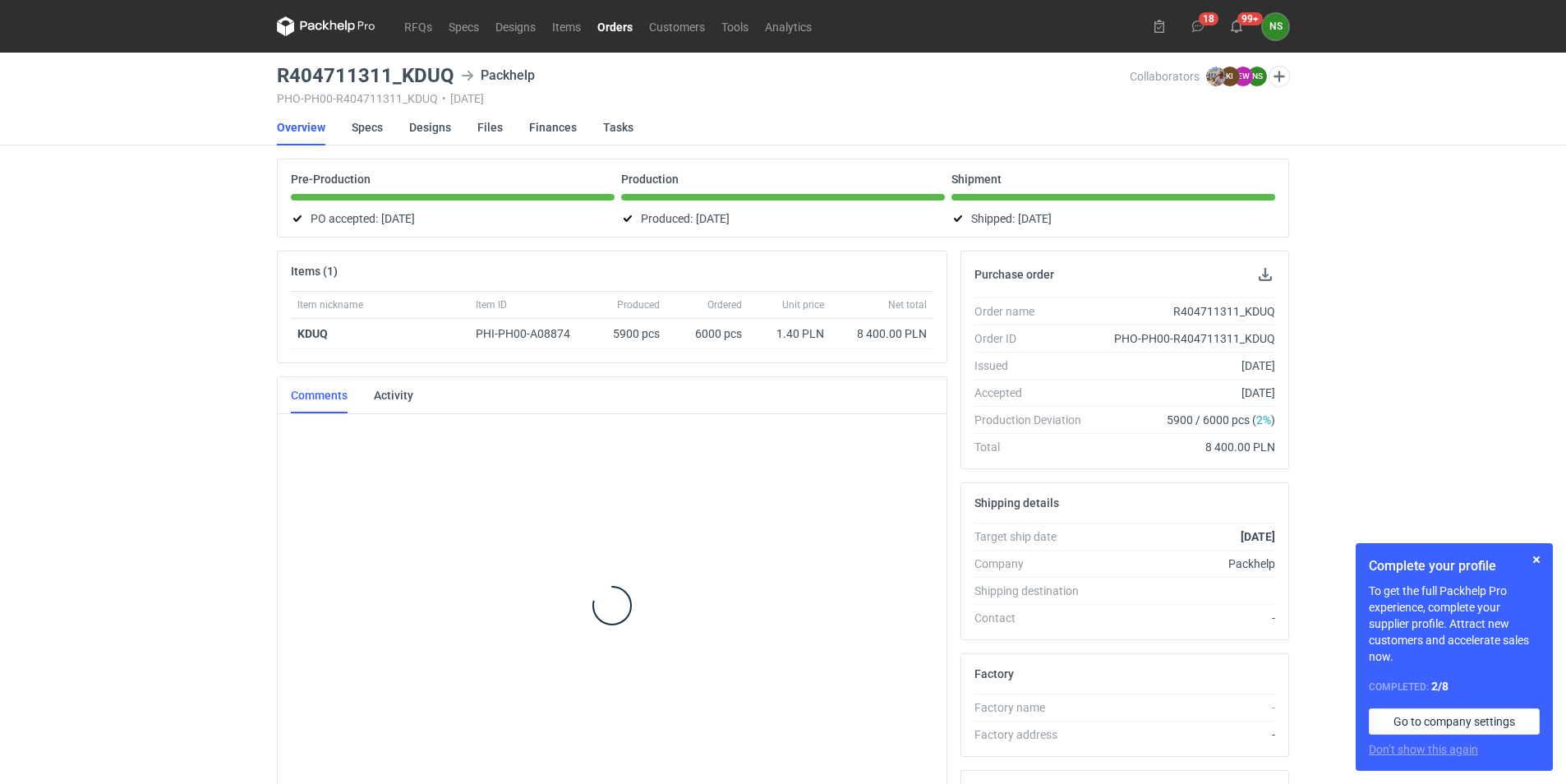
scroll to position [138, 0]
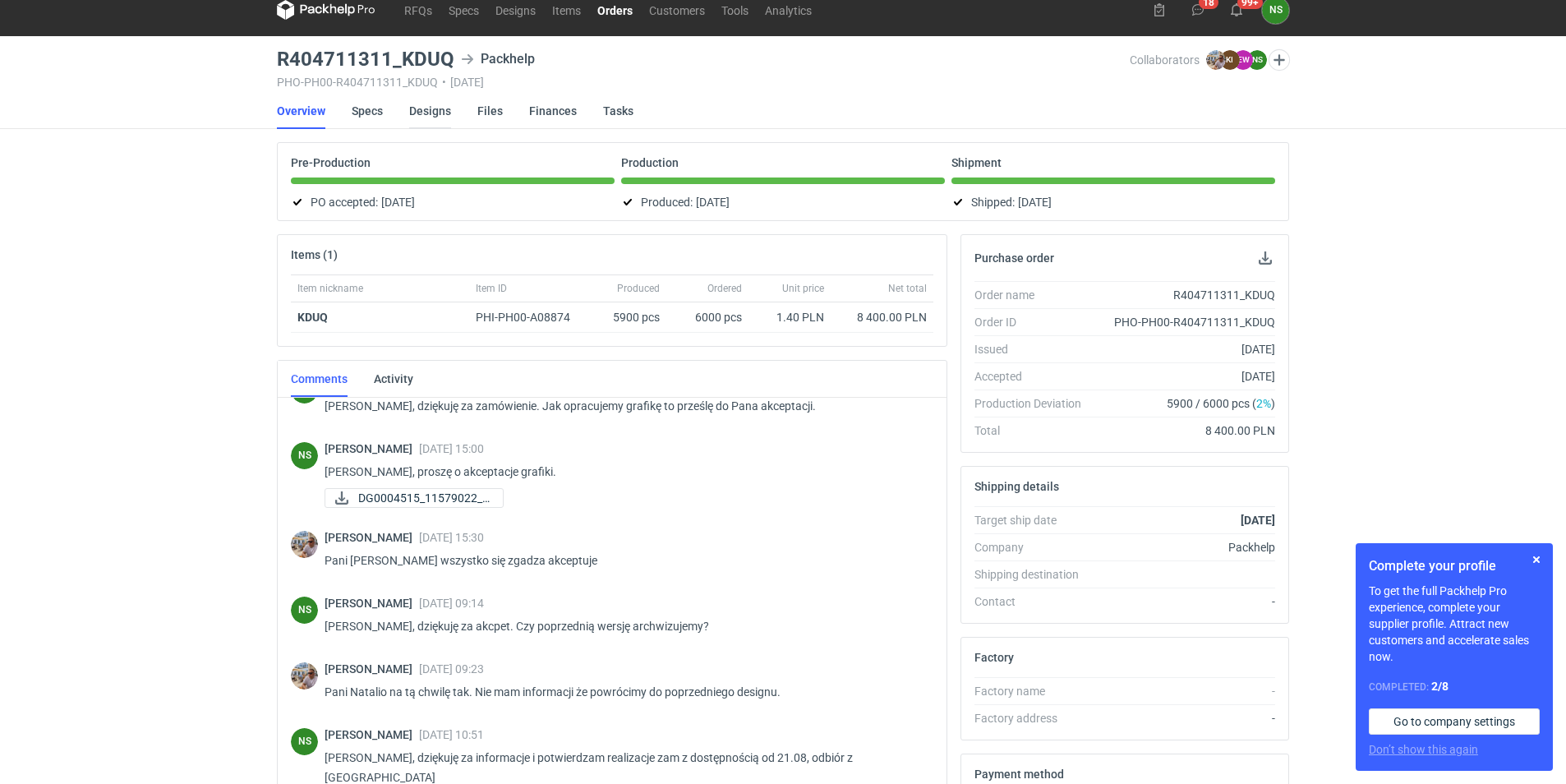
click at [433, 111] on link "Designs" at bounding box center [430, 110] width 41 height 36
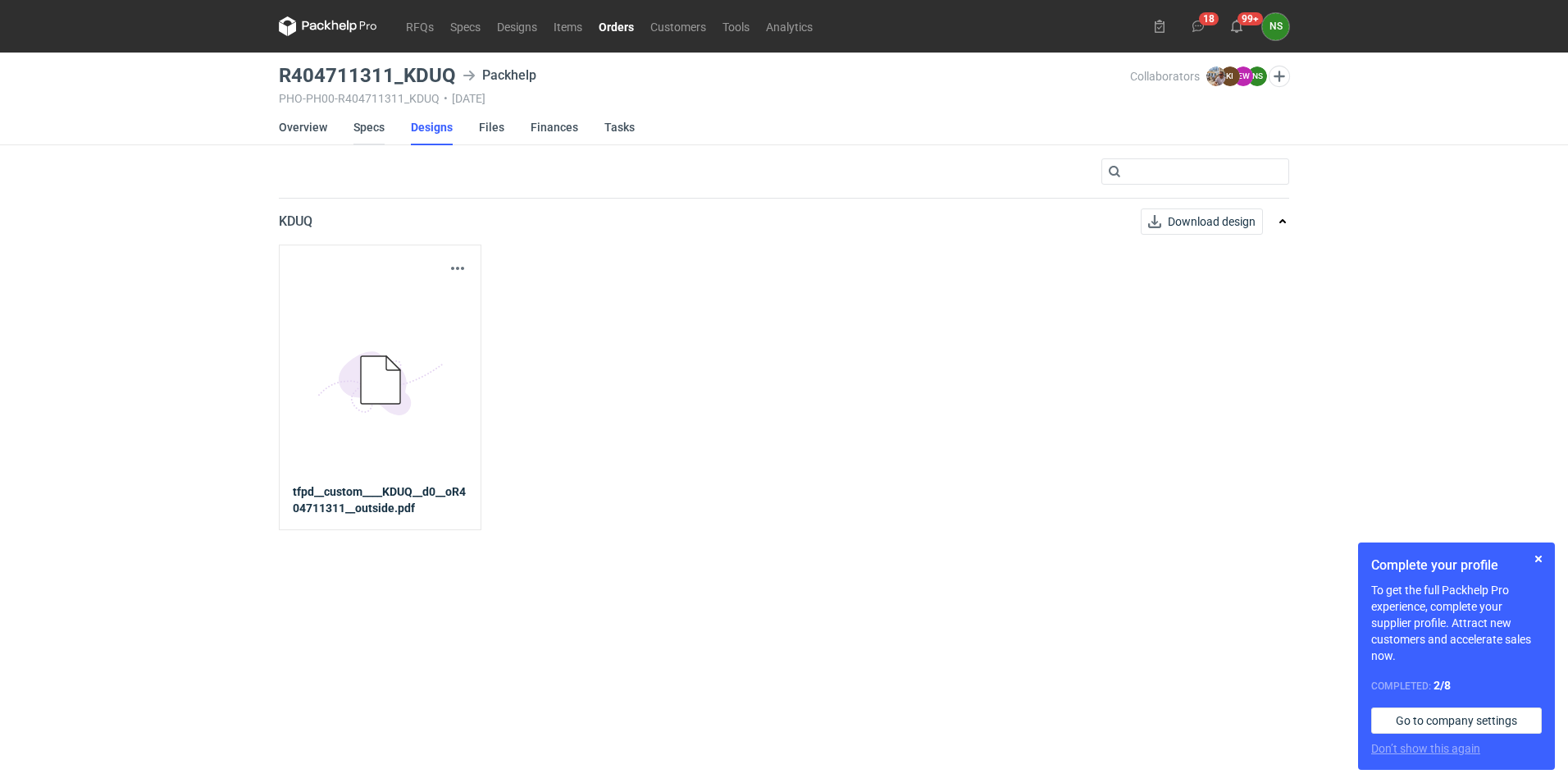
click at [373, 117] on link "Specs" at bounding box center [369, 127] width 31 height 36
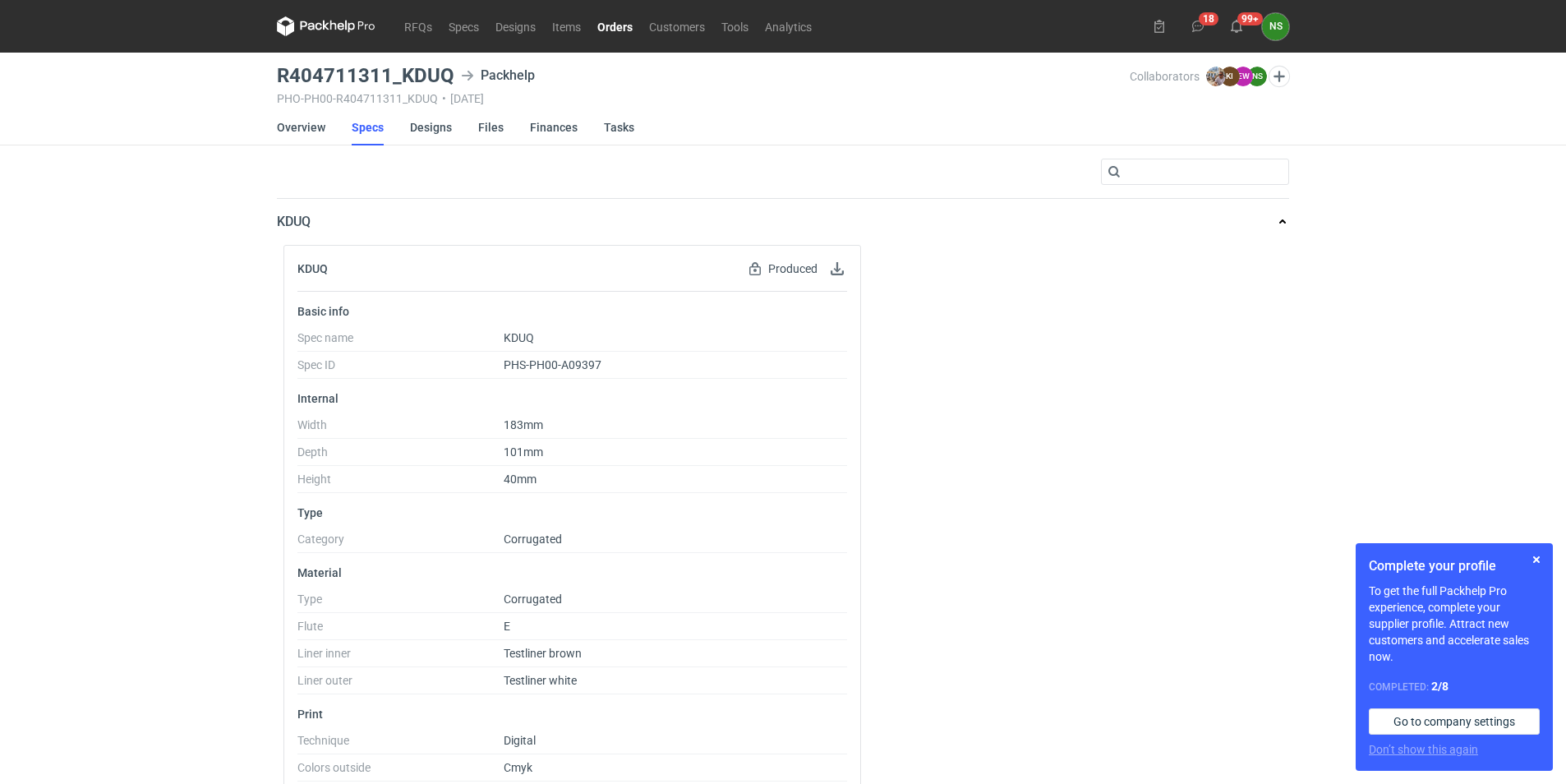
click at [614, 24] on link "Orders" at bounding box center [615, 25] width 52 height 20
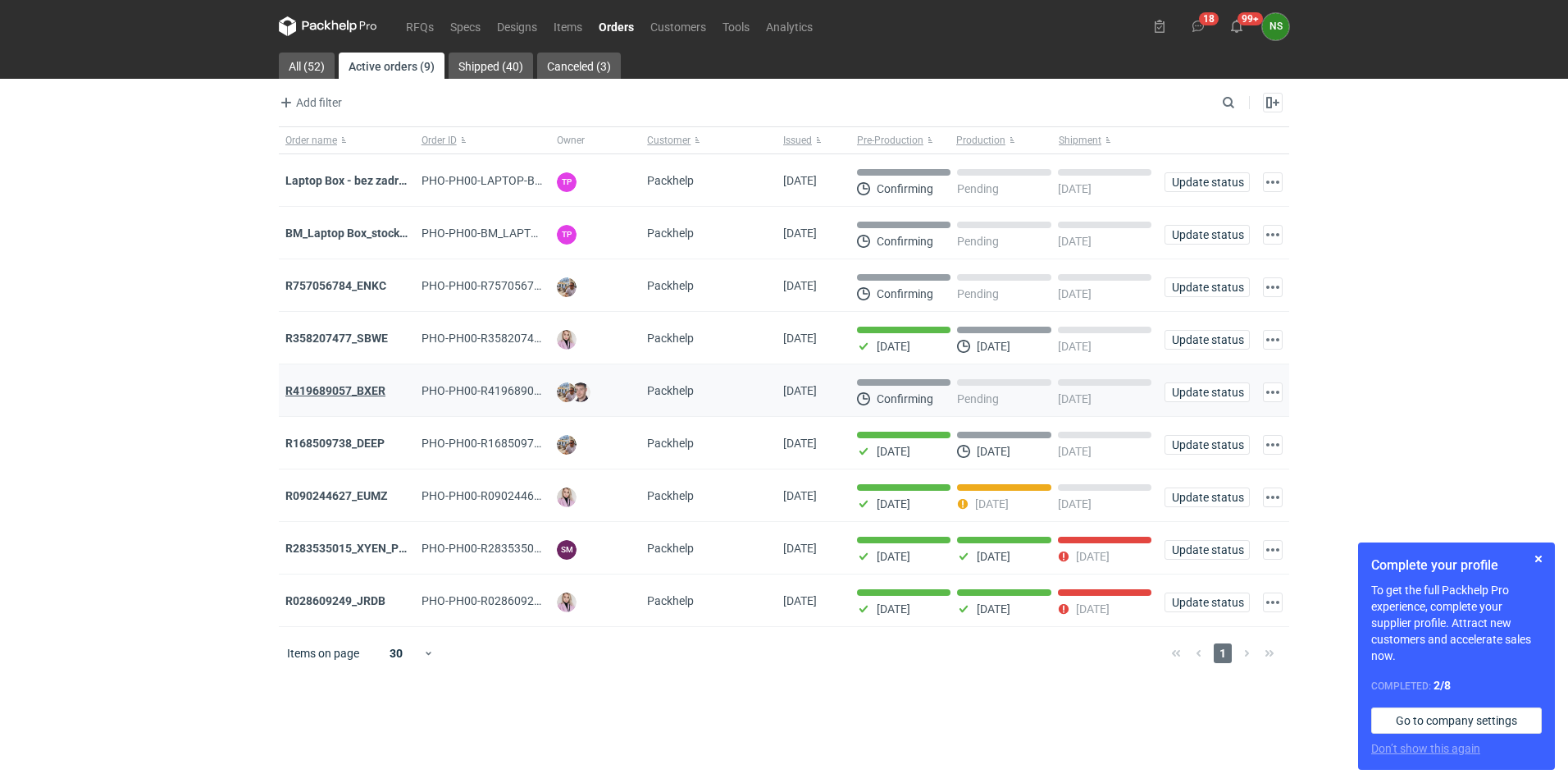
click at [333, 393] on strong "R419689057_BXER" at bounding box center [335, 391] width 100 height 13
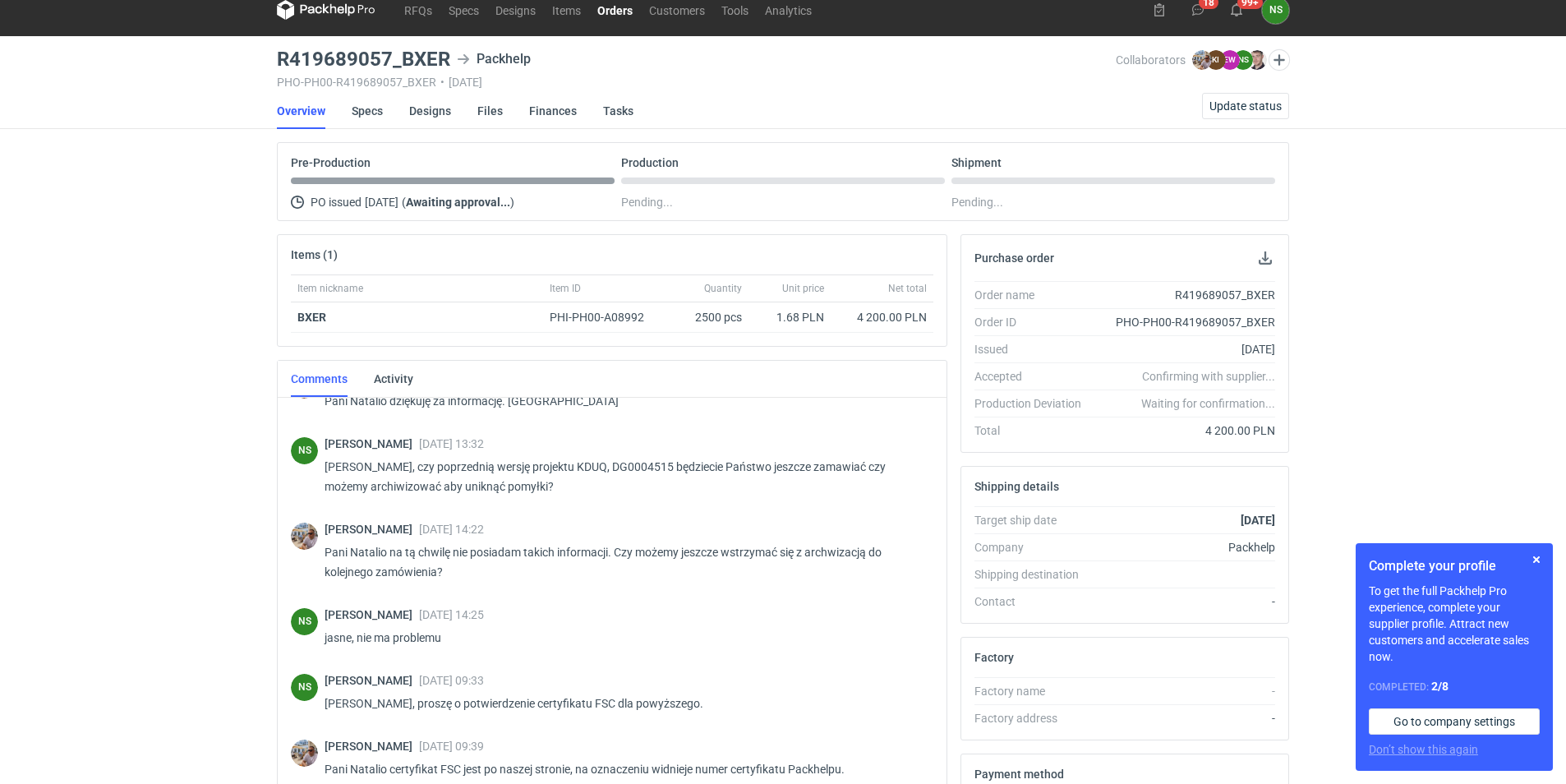
scroll to position [775, 0]
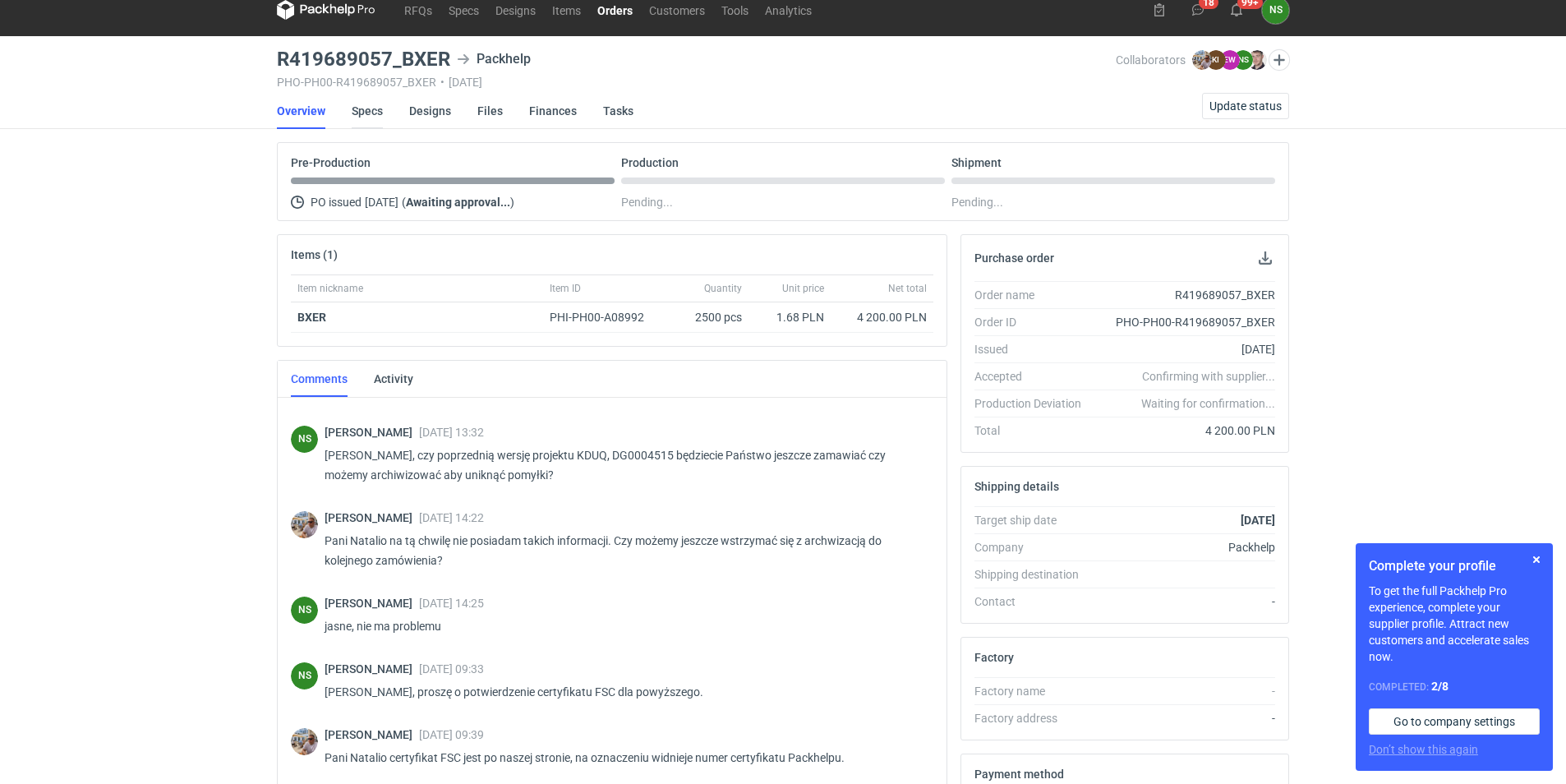
click at [375, 103] on link "Specs" at bounding box center [367, 110] width 31 height 36
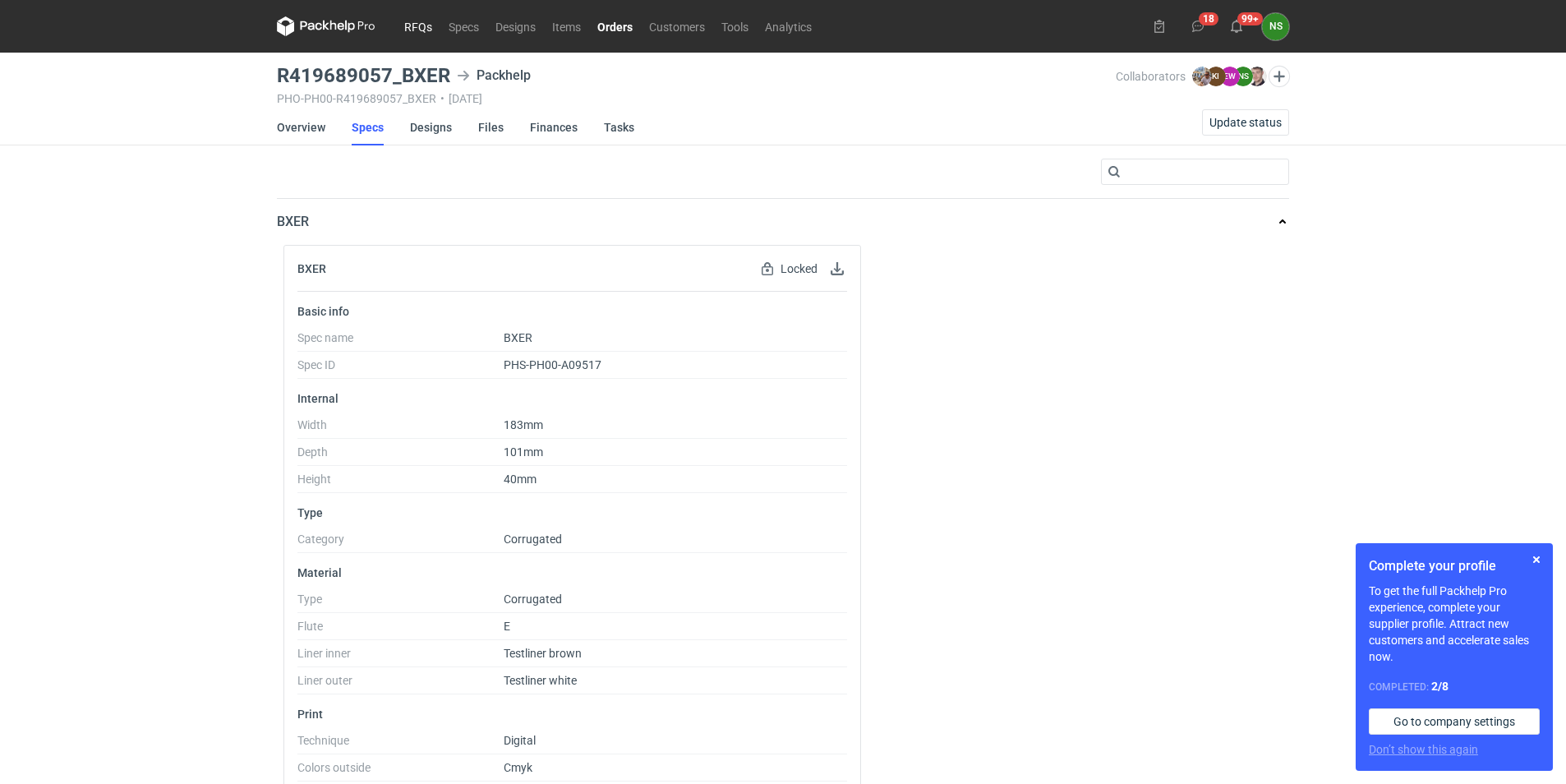
click at [417, 24] on link "RFQs" at bounding box center [418, 25] width 44 height 20
